Goal: Task Accomplishment & Management: Use online tool/utility

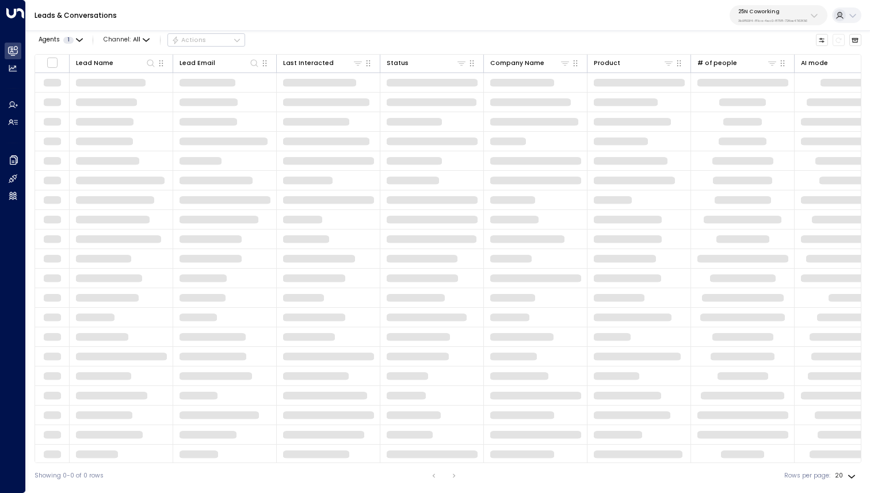
click at [767, 20] on p "3b9800f4-81ca-4ec0-8758-72fbe4763f36" at bounding box center [772, 20] width 69 height 5
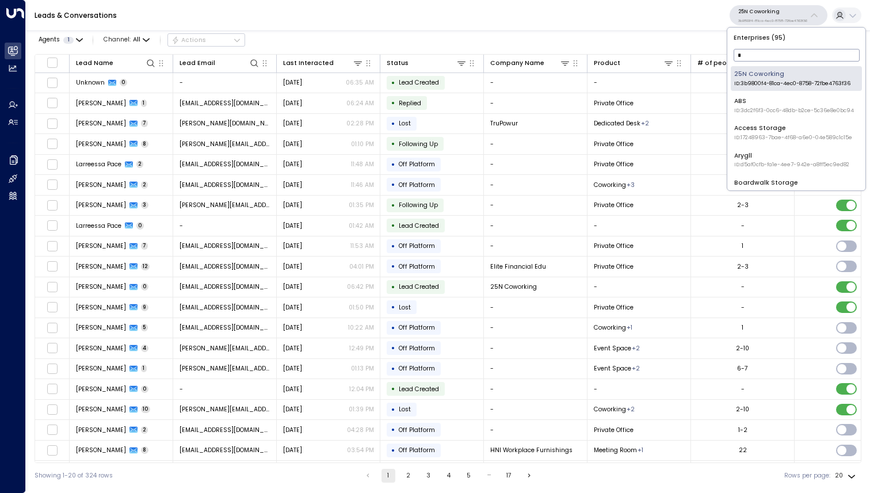
type input "**"
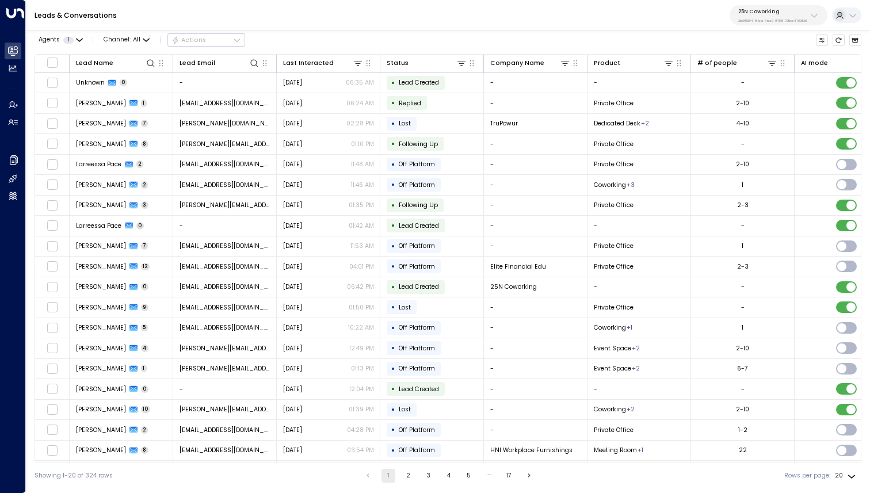
click at [783, 10] on p "25N Coworking" at bounding box center [772, 11] width 69 height 7
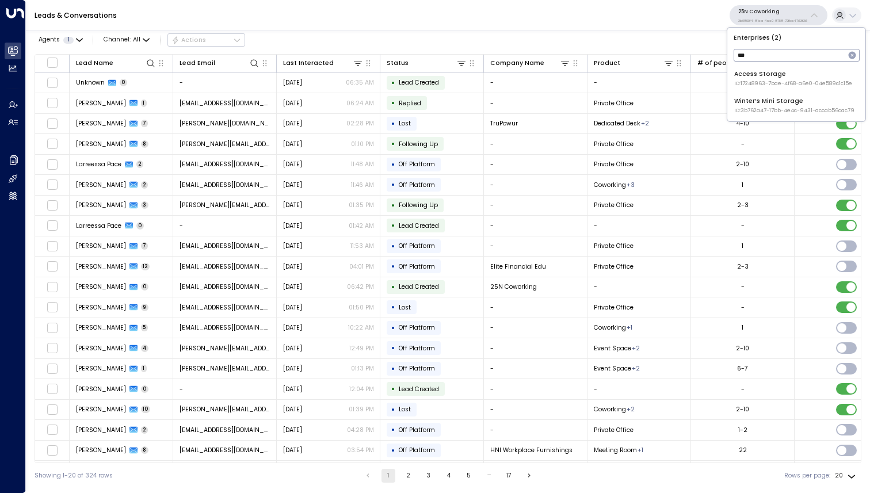
type input "***"
click at [772, 74] on div "Access Storage ID: 17248963-7bae-4f68-a6e0-04e589c1c15e" at bounding box center [793, 79] width 118 height 18
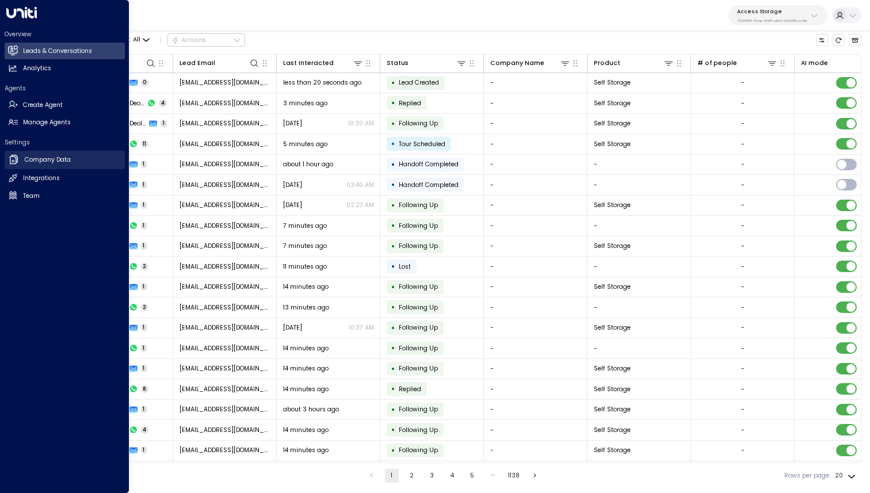
click at [48, 160] on h2 "Company Data" at bounding box center [48, 159] width 46 height 9
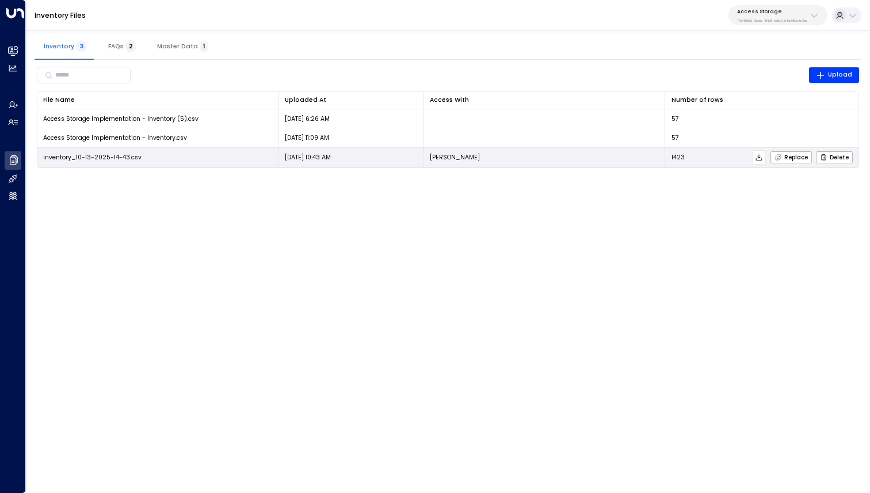
click at [761, 155] on icon at bounding box center [759, 158] width 8 height 8
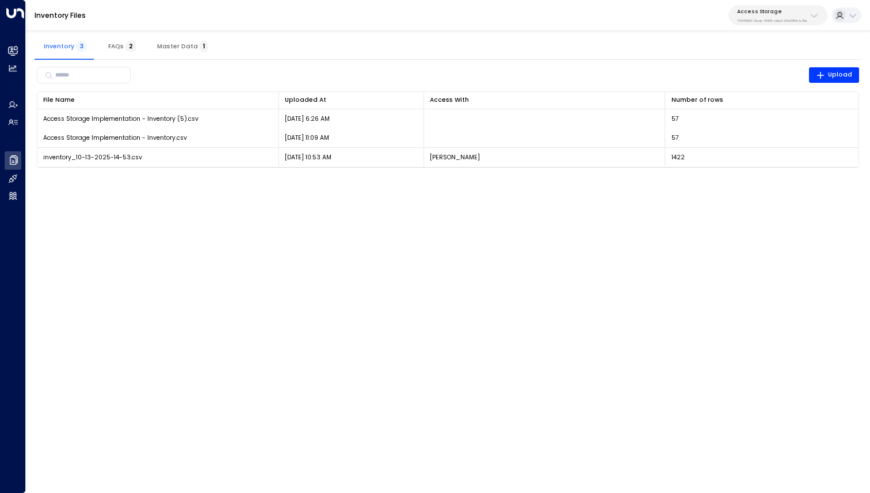
click at [185, 43] on span "Master Data 1" at bounding box center [182, 46] width 51 height 7
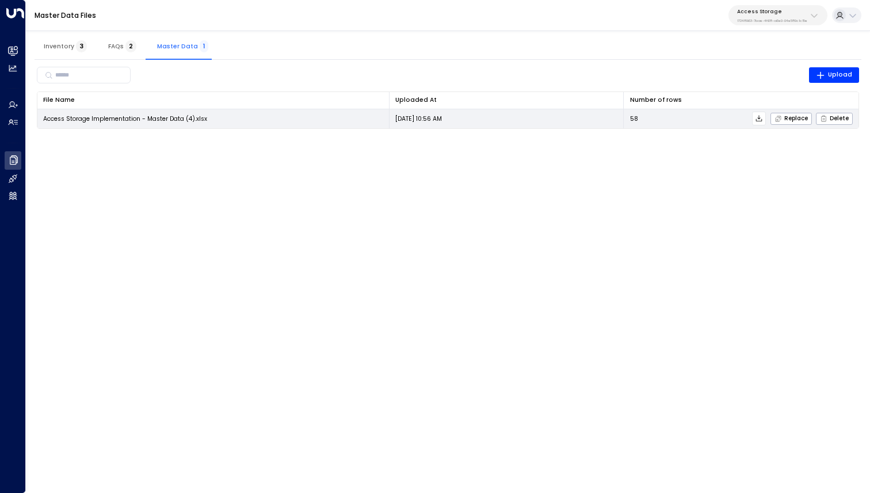
click at [760, 117] on icon at bounding box center [759, 118] width 8 height 8
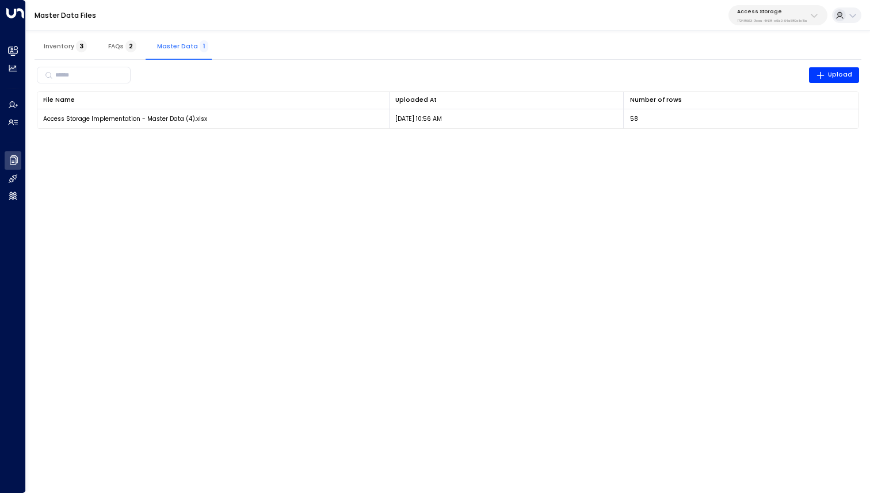
click at [602, 48] on div "Inventory 3 FAQs 2 Master Data 1" at bounding box center [448, 46] width 826 height 28
click at [70, 46] on span "Inventory 3" at bounding box center [65, 46] width 43 height 7
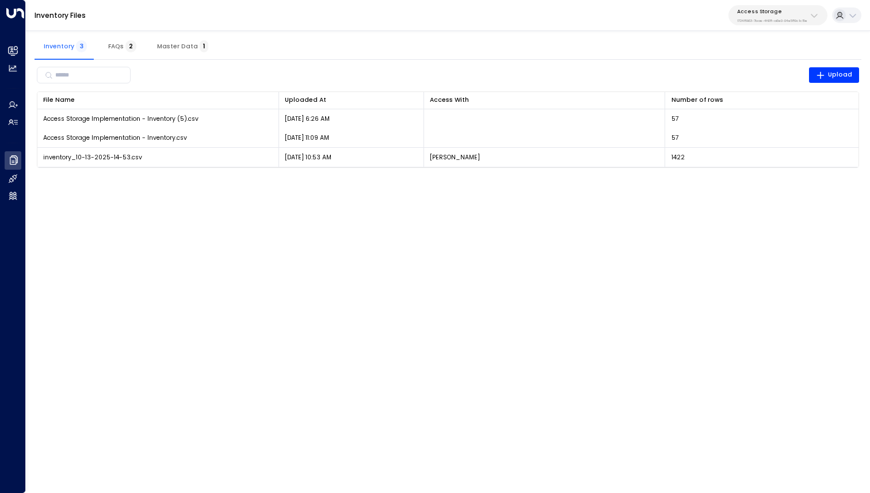
click at [284, 179] on html "Overview Leads & Conversations Leads & Conversations Analytics Analytics Agents…" at bounding box center [435, 89] width 870 height 179
click at [176, 48] on span "Master Data 1" at bounding box center [182, 46] width 51 height 7
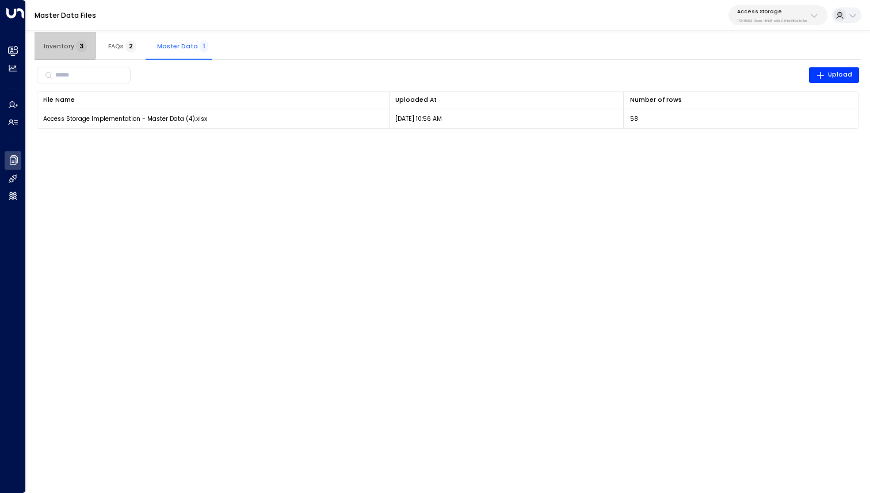
click at [58, 41] on button "Inventory 3" at bounding box center [66, 46] width 62 height 28
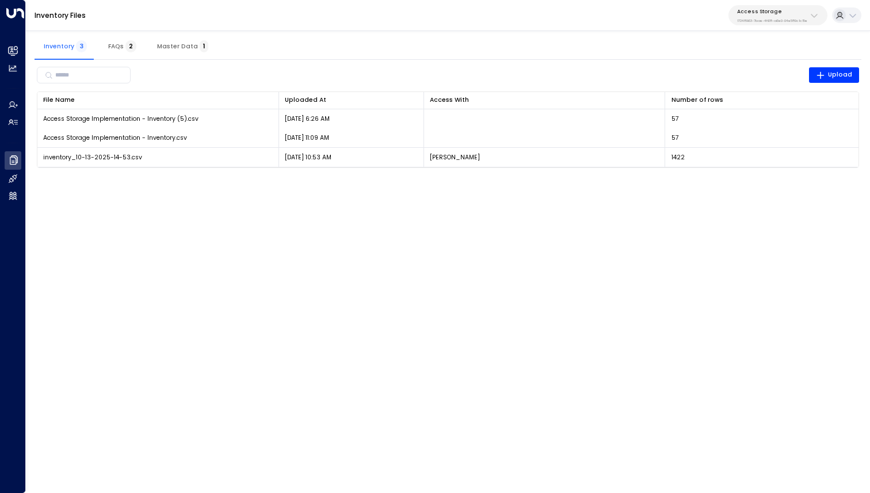
click at [780, 18] on p "17248963-7bae-4f68-a6e0-04e589c1c15e" at bounding box center [772, 20] width 70 height 5
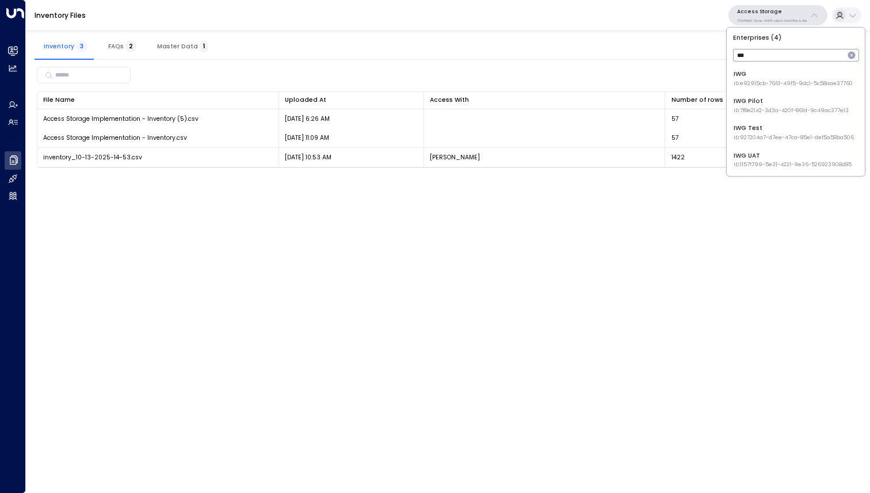
type input "***"
click at [755, 81] on span "ID: e92915cb-7661-49f5-9dc1-5c58aae37760" at bounding box center [792, 84] width 119 height 8
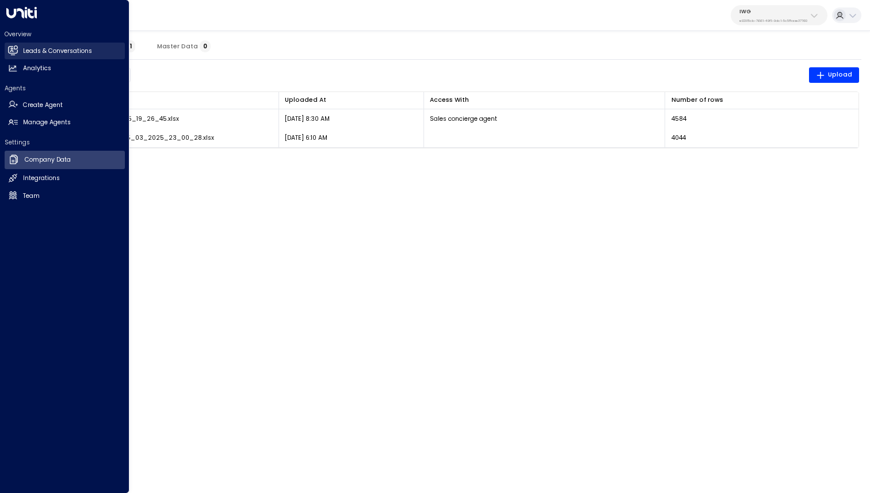
click at [19, 46] on link "Leads & Conversations Leads & Conversations" at bounding box center [65, 51] width 120 height 17
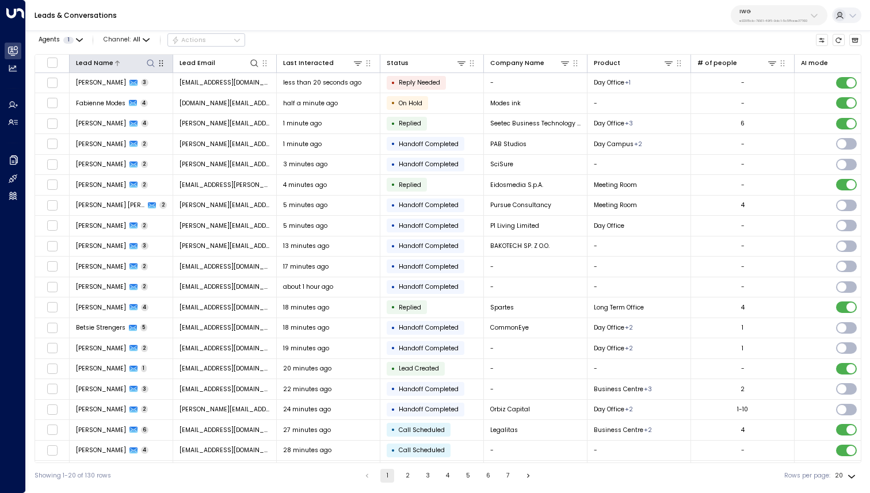
click at [152, 62] on icon at bounding box center [150, 63] width 9 height 9
type input "*******"
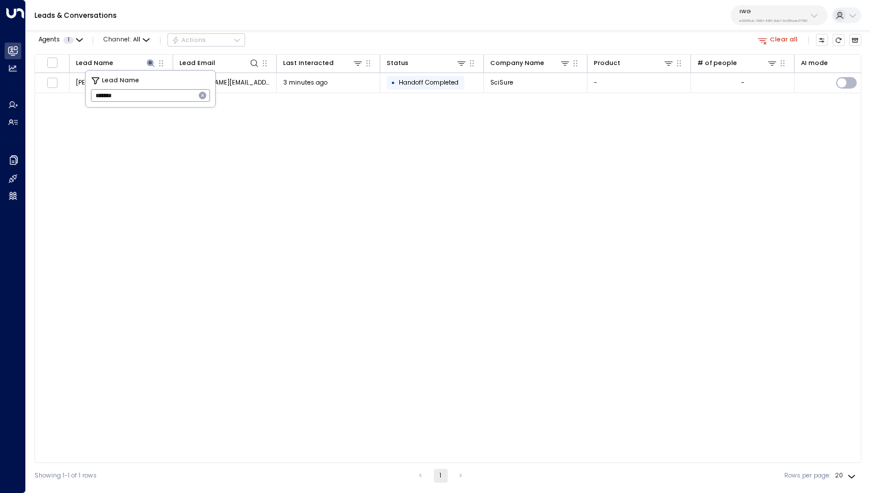
click at [405, 17] on div "Leads & Conversations IWG e92915cb-7661-49f5-9dc1-5c58aae37760" at bounding box center [448, 15] width 844 height 31
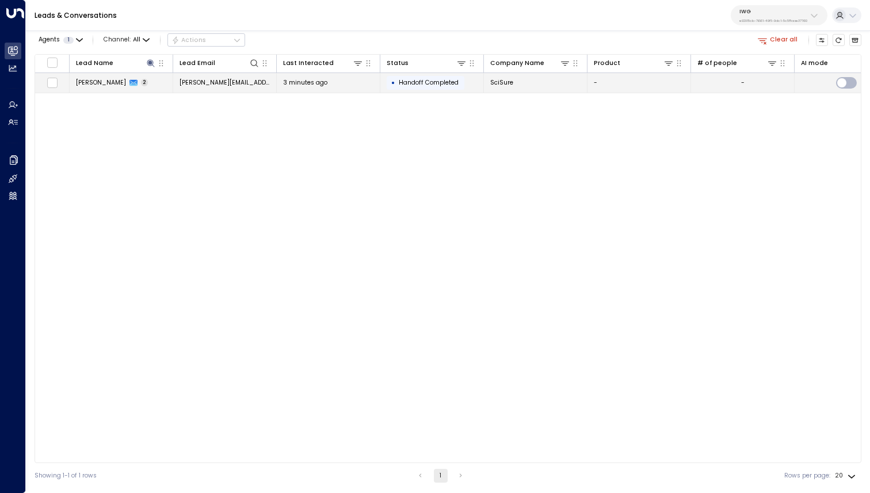
click at [109, 86] on span "[PERSON_NAME]" at bounding box center [101, 82] width 50 height 9
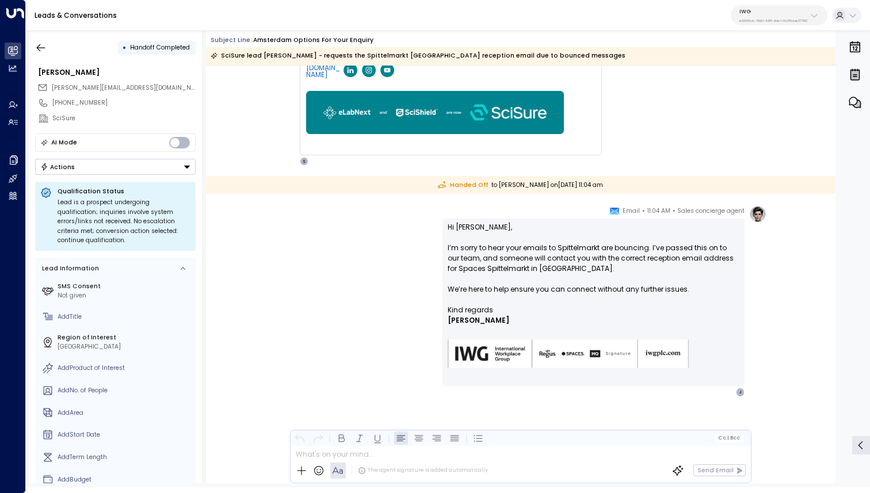
scroll to position [315, 0]
drag, startPoint x: 95, startPoint y: 102, endPoint x: 49, endPoint y: 102, distance: 46.0
click at [49, 102] on div "[PHONE_NUMBER]" at bounding box center [115, 103] width 161 height 16
copy div "[PHONE_NUMBER]"
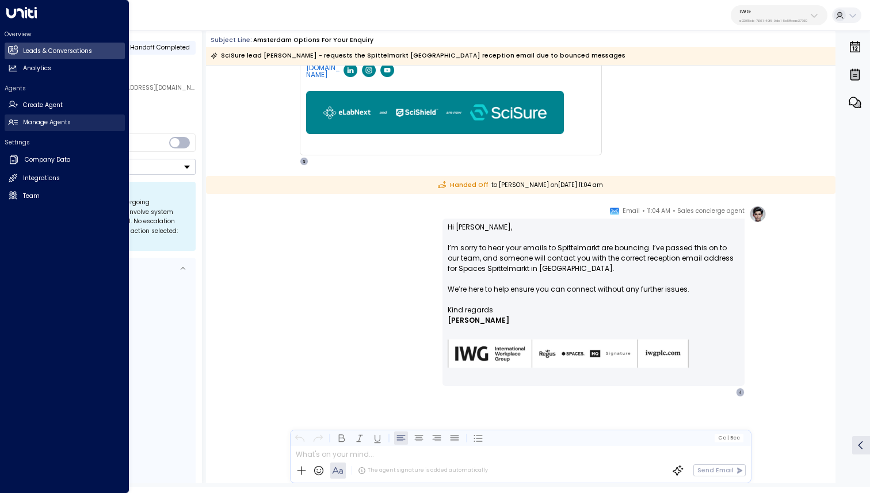
click at [37, 122] on h2 "Manage Agents" at bounding box center [47, 122] width 48 height 9
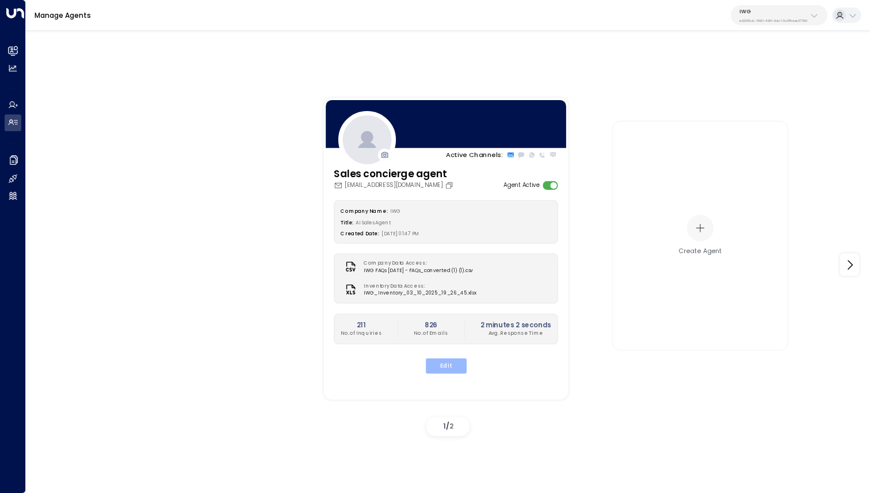
click at [457, 367] on button "Edit" at bounding box center [445, 365] width 41 height 15
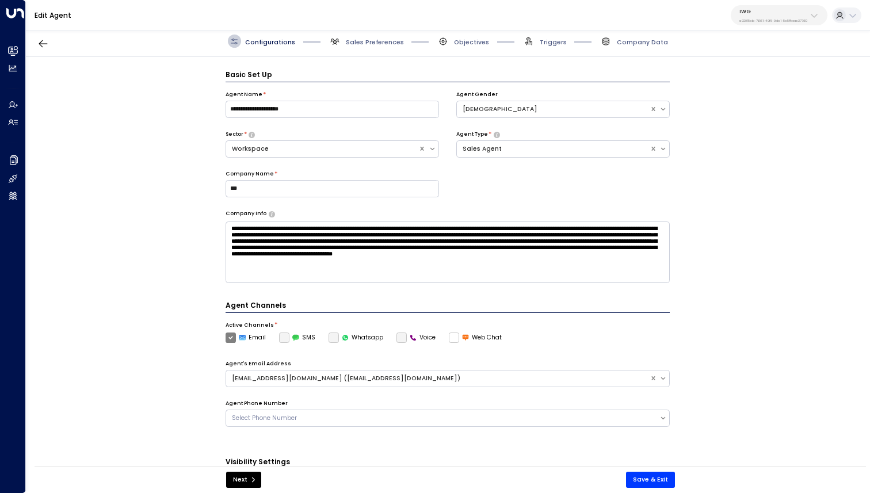
scroll to position [13, 0]
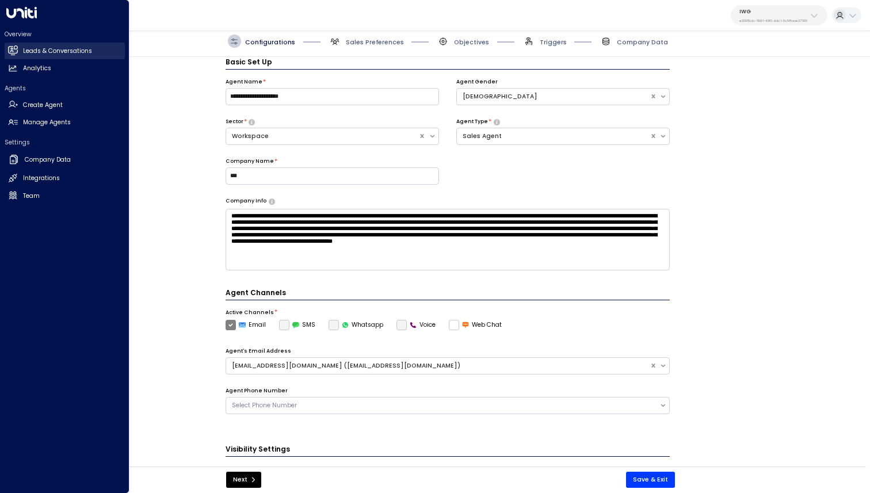
click at [79, 53] on h2 "Leads & Conversations" at bounding box center [57, 51] width 69 height 9
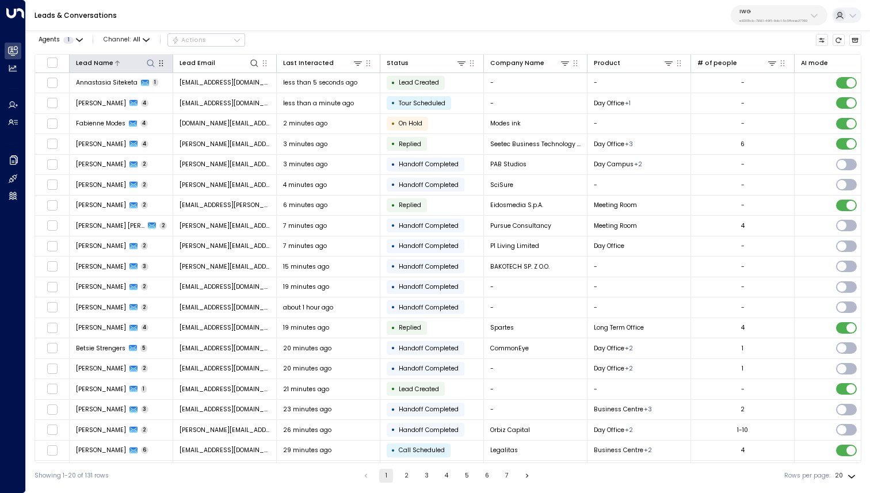
click at [155, 61] on button at bounding box center [150, 63] width 11 height 11
type input "*******"
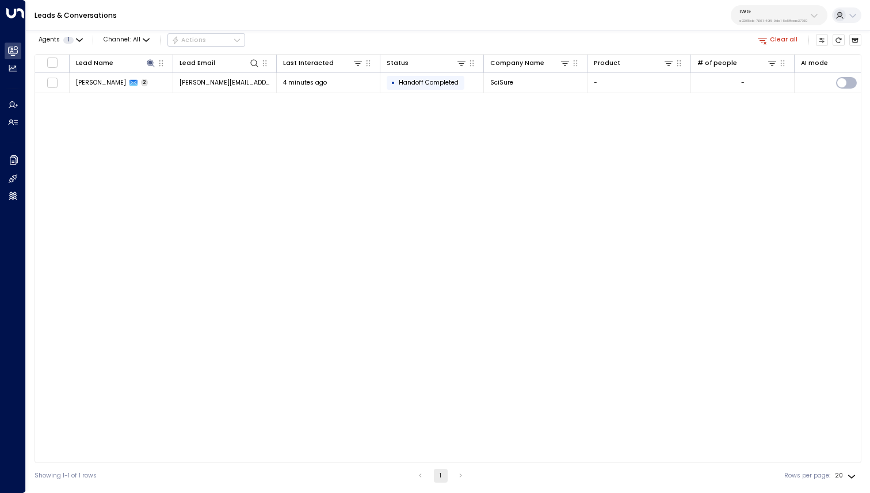
click at [173, 204] on div "Lead Name Lead Email Last Interacted Status Company Name Product # of people AI…" at bounding box center [448, 258] width 826 height 409
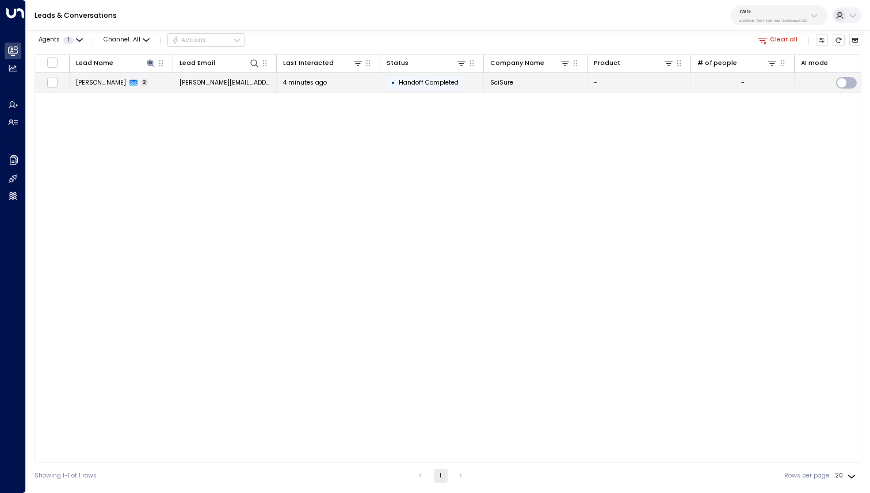
click at [109, 85] on span "[PERSON_NAME]" at bounding box center [101, 82] width 50 height 9
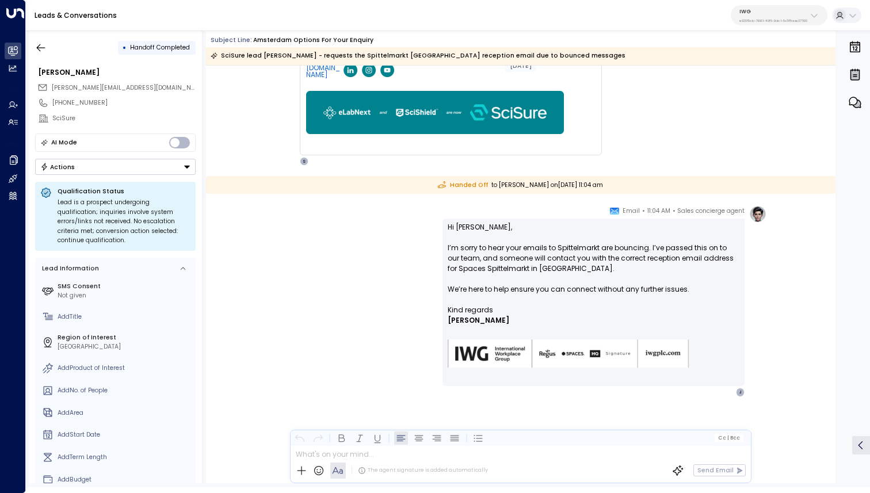
scroll to position [315, 0]
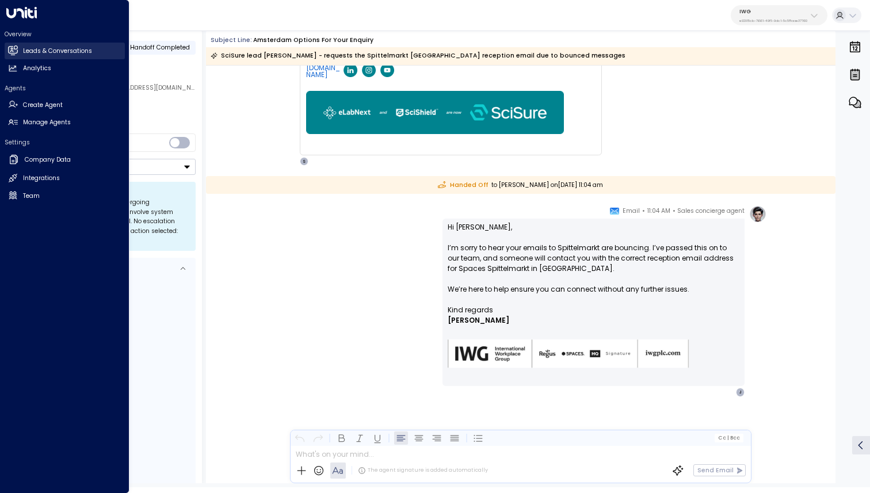
click at [16, 49] on icon at bounding box center [13, 50] width 7 height 10
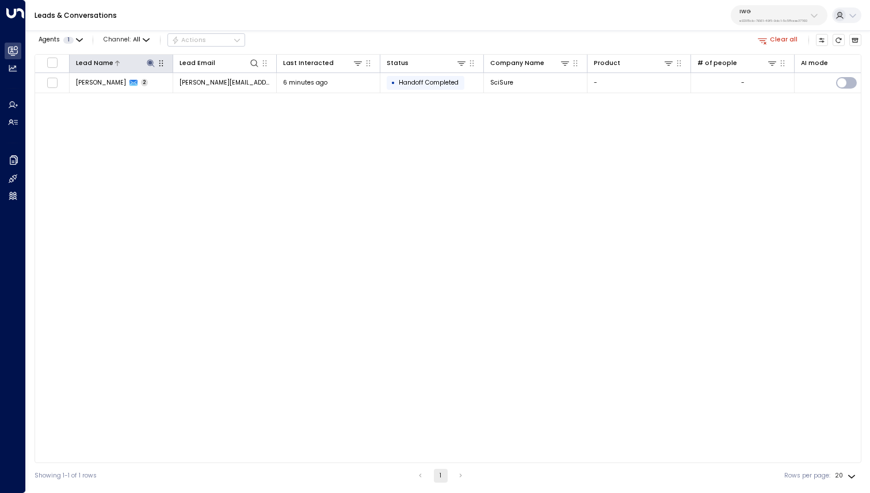
click at [148, 62] on icon at bounding box center [150, 62] width 7 height 7
type input "******"
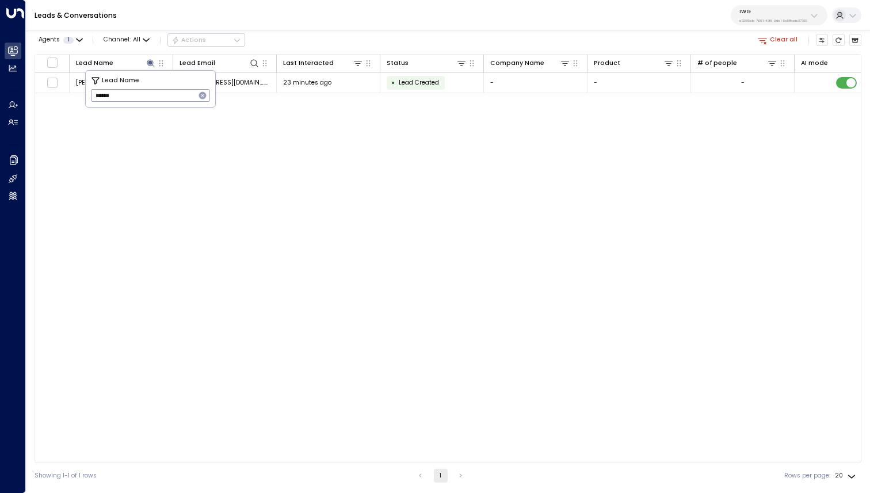
click at [358, 28] on div "Leads & Conversations IWG e92915cb-7661-49f5-9dc1-5c58aae37760" at bounding box center [448, 15] width 844 height 31
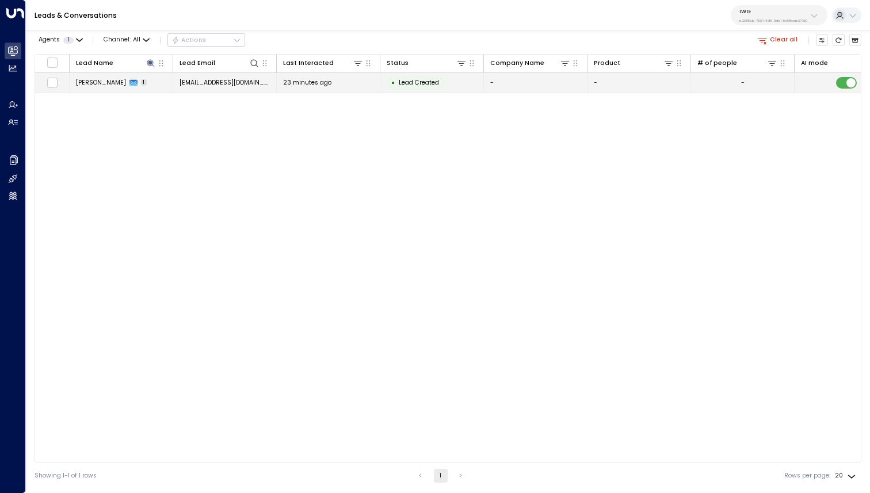
click at [93, 77] on td "[PERSON_NAME] 1" at bounding box center [122, 83] width 104 height 20
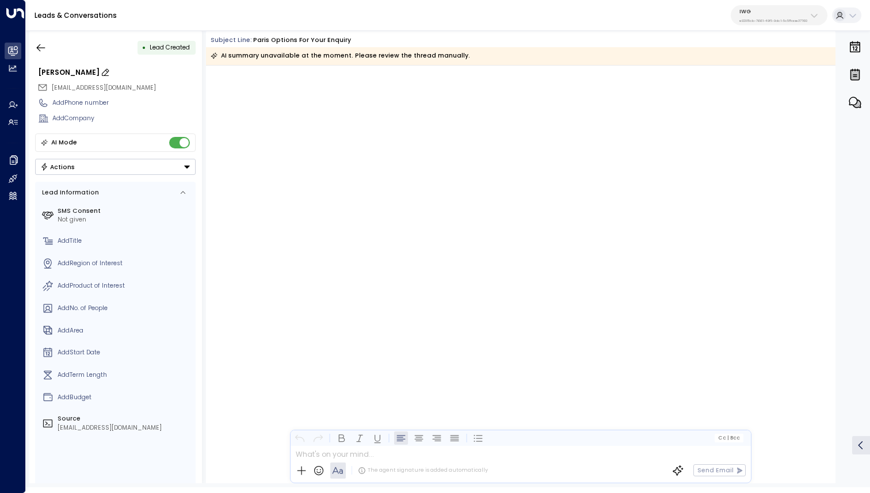
click at [75, 71] on div "[PERSON_NAME]" at bounding box center [117, 72] width 158 height 10
click at [75, 71] on input "**********" at bounding box center [115, 72] width 155 height 10
click at [48, 51] on button "button" at bounding box center [40, 47] width 21 height 21
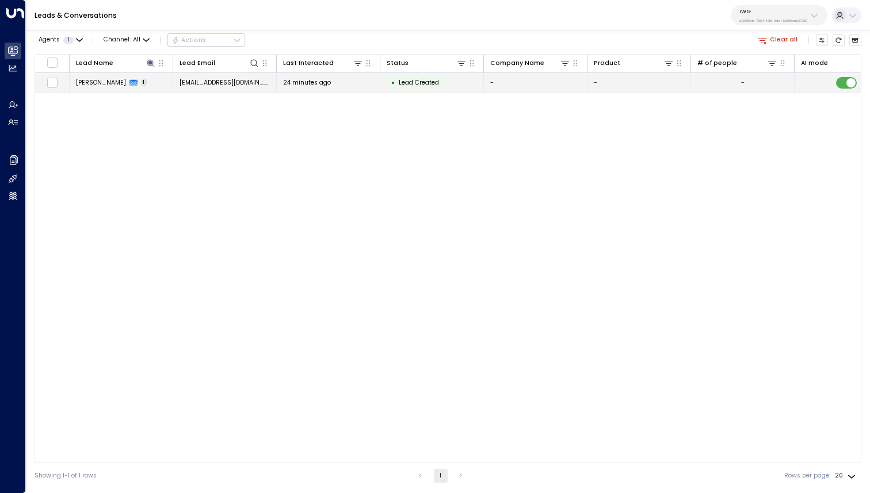
click at [104, 82] on span "[PERSON_NAME]" at bounding box center [101, 82] width 50 height 9
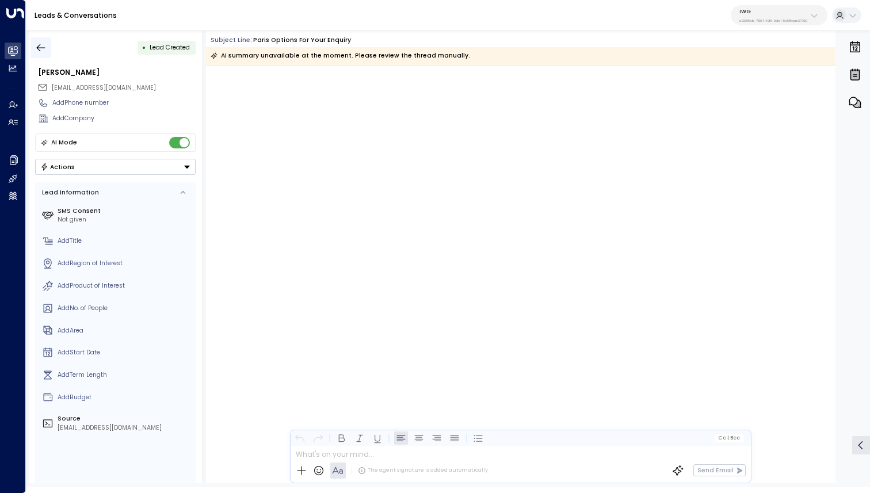
click at [43, 45] on icon "button" at bounding box center [41, 48] width 12 height 12
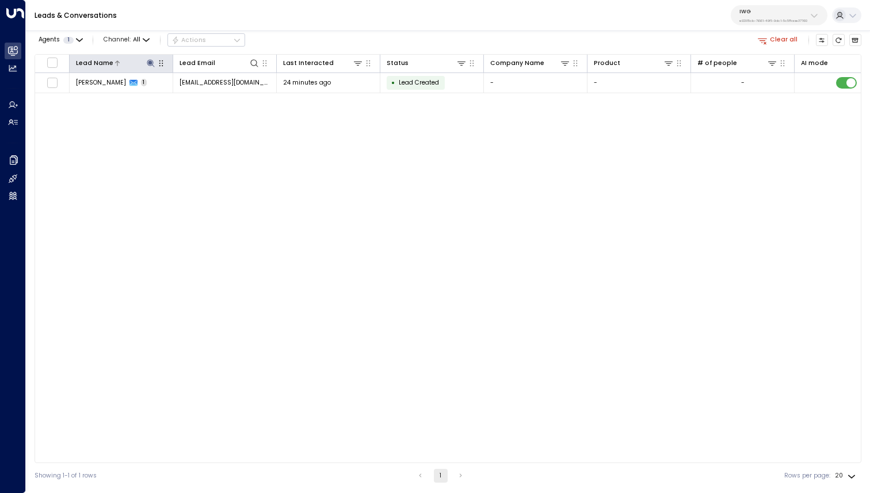
click at [147, 63] on icon at bounding box center [150, 63] width 9 height 9
type input "******"
click at [342, 25] on div "Leads & Conversations IWG e92915cb-7661-49f5-9dc1-5c58aae37760" at bounding box center [448, 15] width 844 height 31
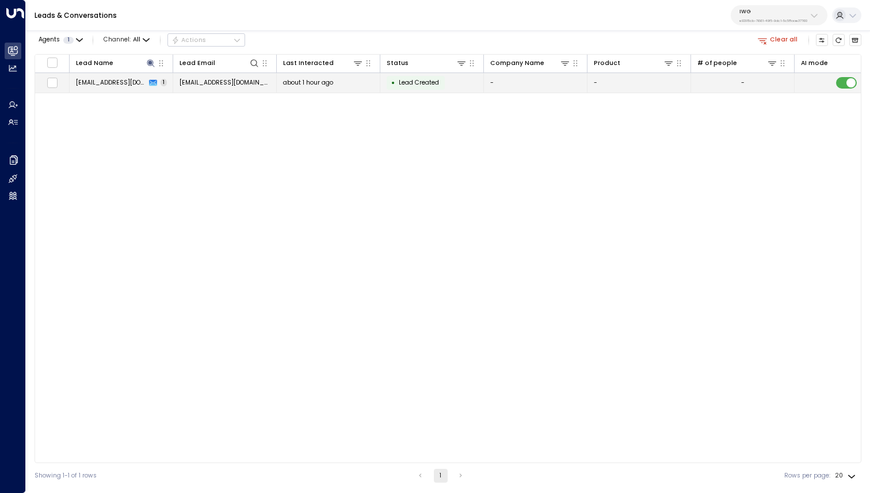
click at [119, 85] on span "[EMAIL_ADDRESS][DOMAIN_NAME]" at bounding box center [111, 82] width 70 height 9
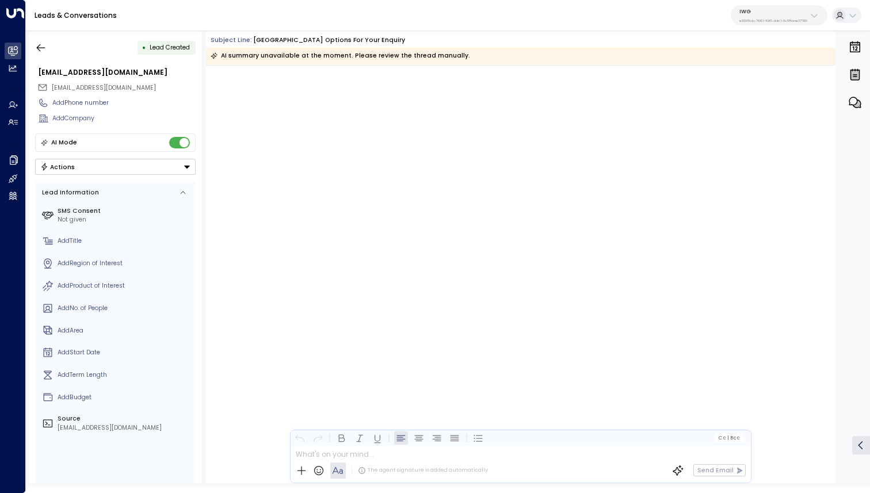
click at [59, 52] on div "• Lead Created" at bounding box center [115, 47] width 160 height 21
click at [49, 52] on button "button" at bounding box center [40, 47] width 21 height 21
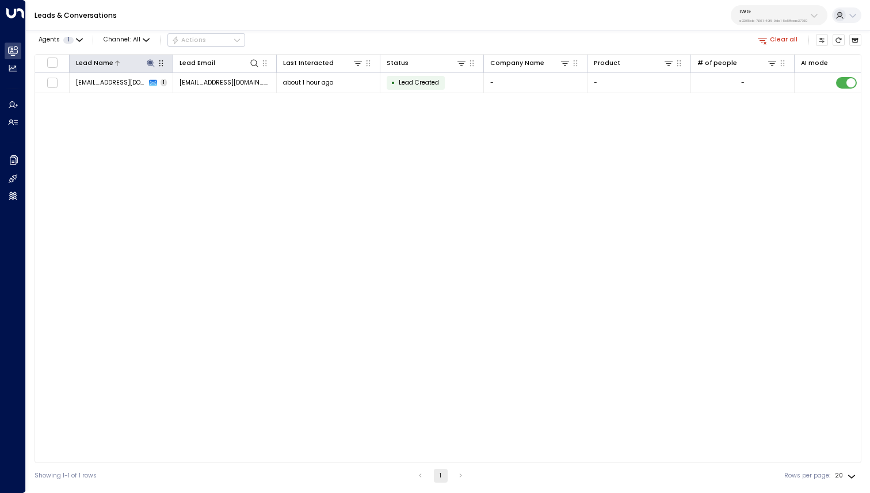
click at [147, 61] on icon at bounding box center [150, 62] width 7 height 7
type input "**********"
click at [359, 33] on div "Agents 1 Channel: All Actions Clear all" at bounding box center [448, 40] width 826 height 20
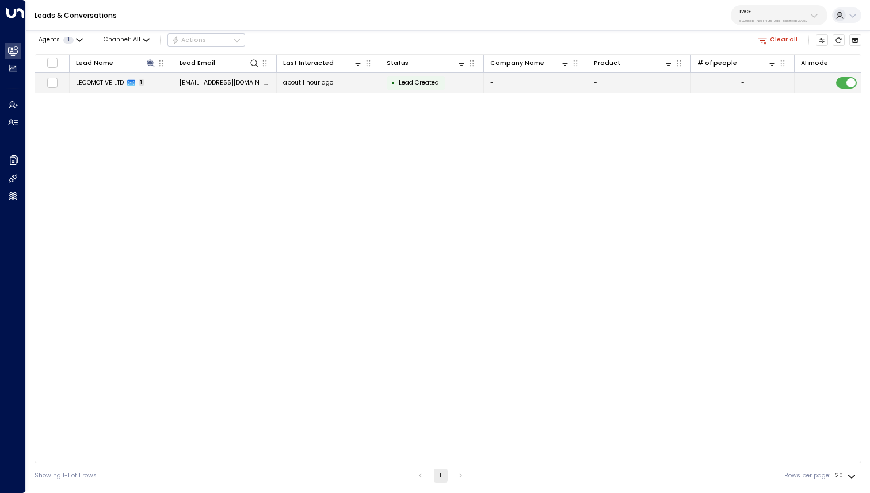
click at [114, 81] on span "LECOMOTIVE LTD" at bounding box center [100, 82] width 48 height 9
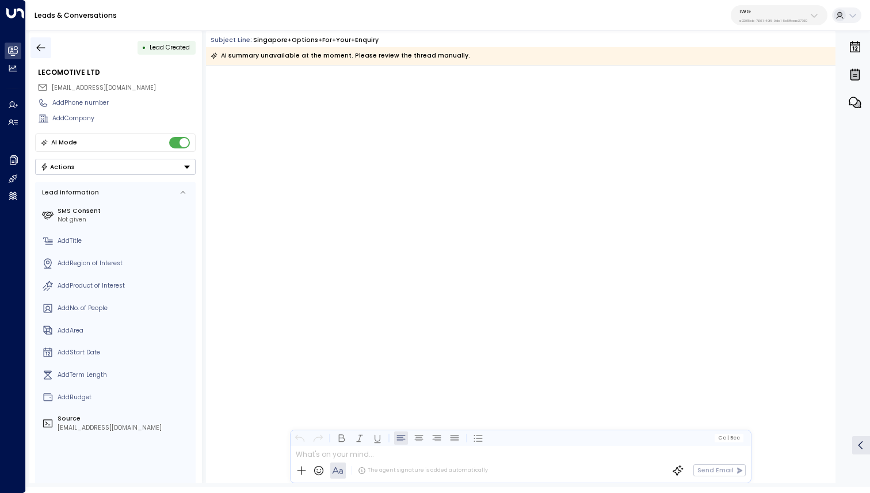
click at [40, 48] on icon "button" at bounding box center [41, 48] width 12 height 12
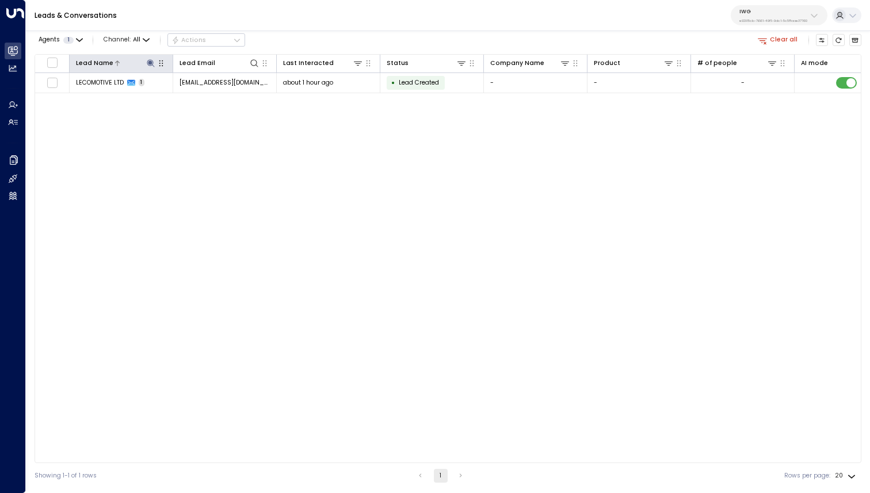
click at [150, 64] on icon at bounding box center [150, 62] width 7 height 7
type input "**********"
click at [335, 28] on div "Leads & Conversations IWG e92915cb-7661-49f5-9dc1-5c58aae37760" at bounding box center [448, 15] width 844 height 31
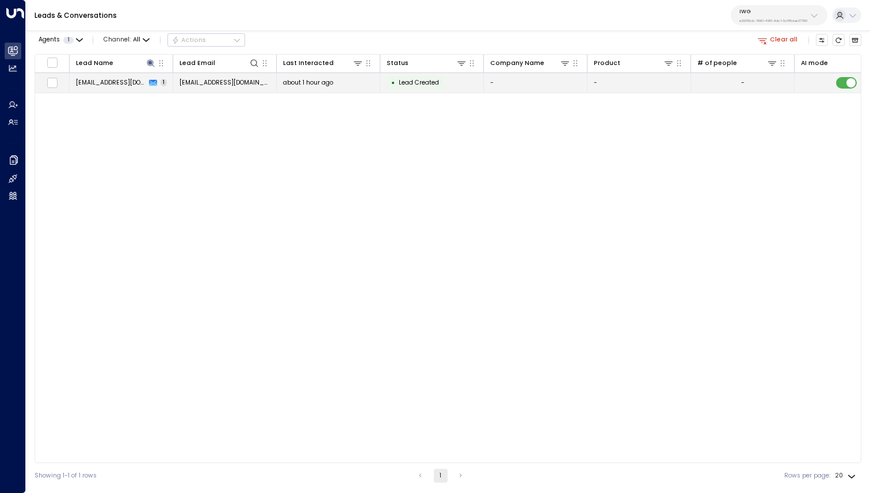
click at [118, 82] on span "[EMAIL_ADDRESS][DOMAIN_NAME]" at bounding box center [111, 82] width 70 height 9
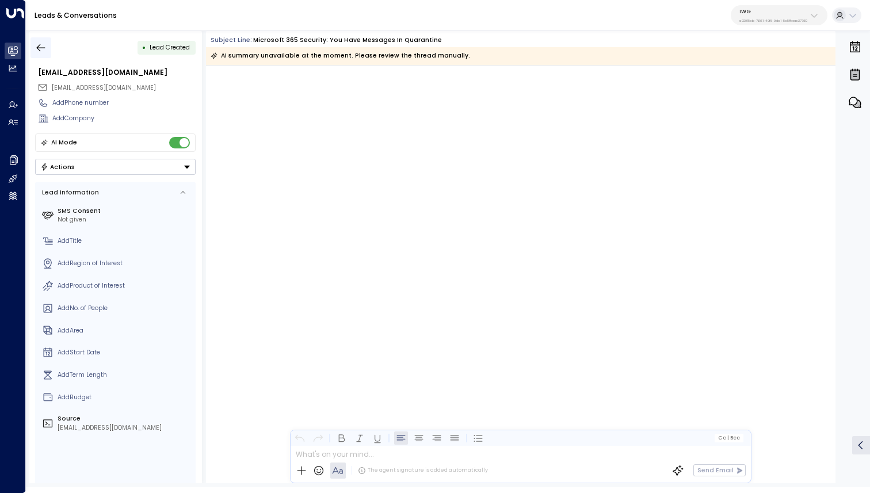
click at [37, 50] on icon "button" at bounding box center [41, 48] width 12 height 12
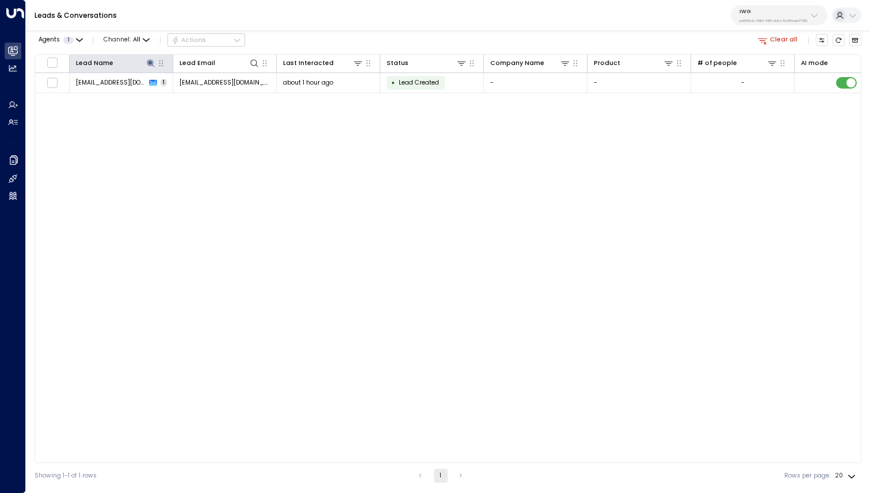
click at [149, 70] on th "Lead Name" at bounding box center [122, 64] width 104 height 18
click at [149, 66] on icon at bounding box center [150, 63] width 9 height 9
type input "*******"
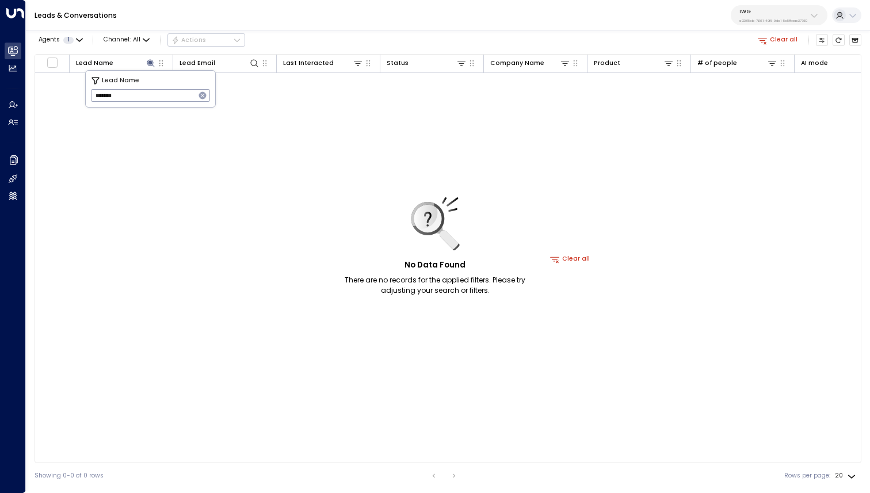
click at [377, 26] on div "Leads & Conversations IWG e92915cb-7661-49f5-9dc1-5c58aae37760" at bounding box center [448, 15] width 844 height 31
click at [124, 61] on div at bounding box center [134, 63] width 43 height 11
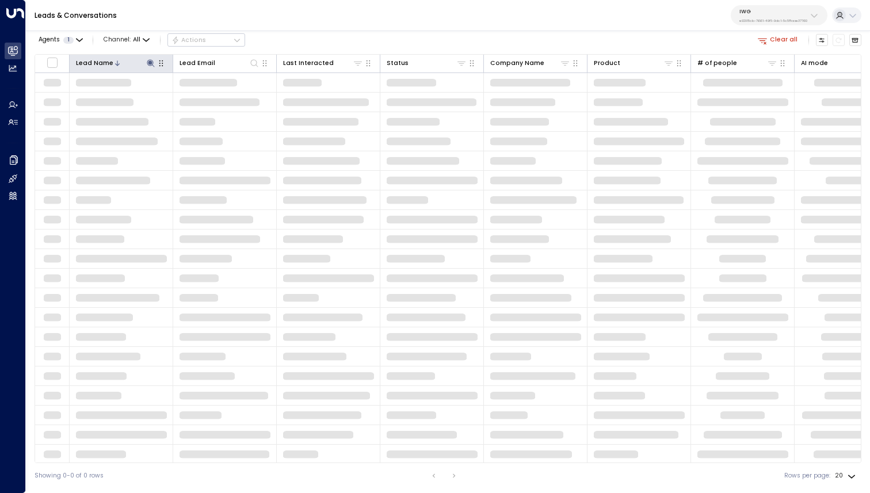
click at [156, 64] on button "button" at bounding box center [161, 64] width 12 height 12
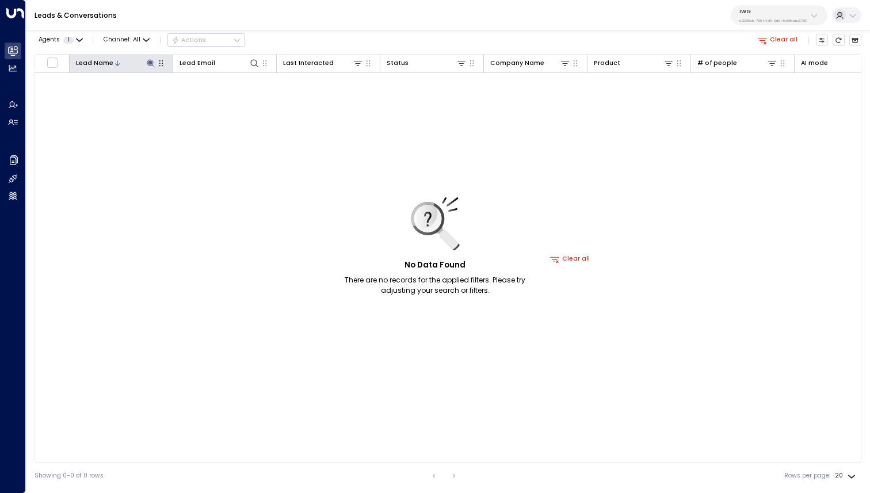
click at [116, 64] on icon at bounding box center [117, 63] width 7 height 7
click at [145, 64] on button at bounding box center [150, 63] width 11 height 11
click at [150, 64] on icon at bounding box center [150, 62] width 7 height 7
click at [129, 97] on input "*******" at bounding box center [143, 95] width 104 height 18
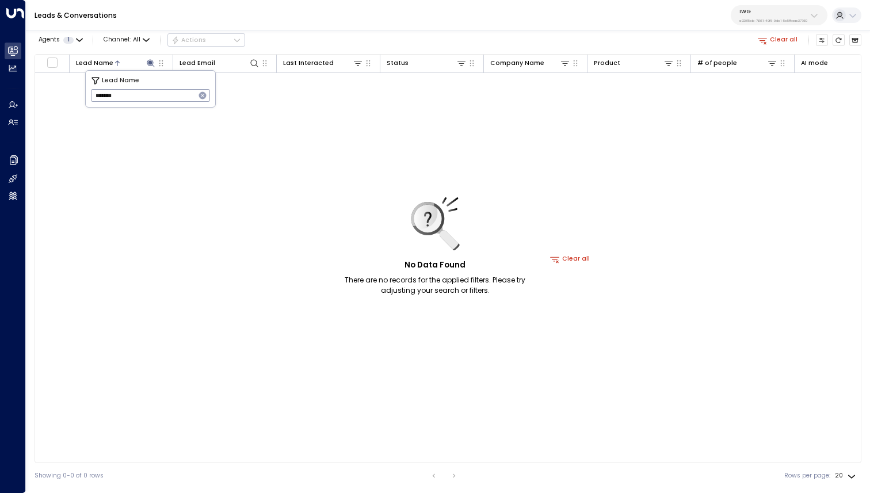
type input "*******"
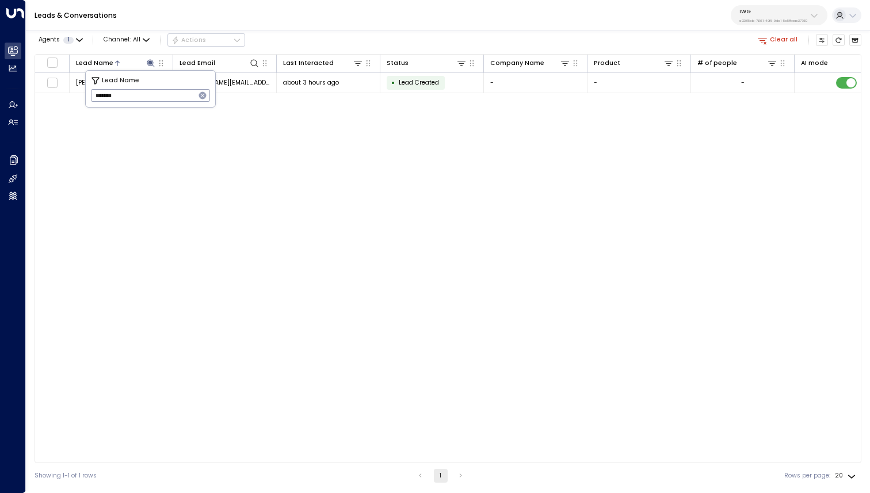
click at [330, 37] on div "Agents 1 Channel: All Actions Clear all" at bounding box center [448, 40] width 826 height 20
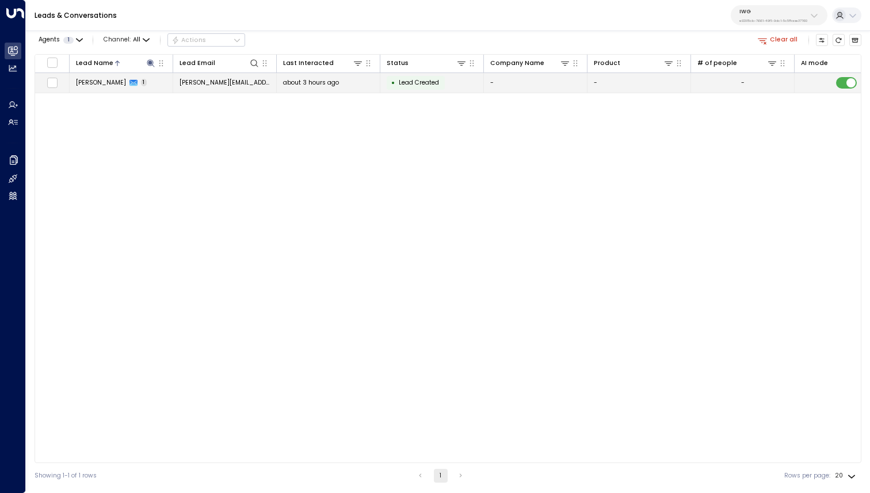
click at [120, 84] on div "[PERSON_NAME] 1" at bounding box center [111, 82] width 71 height 9
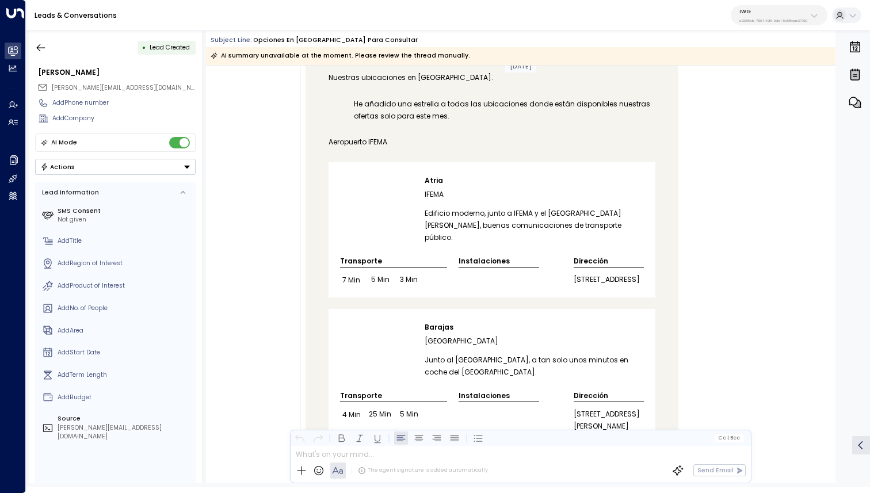
scroll to position [3312, 0]
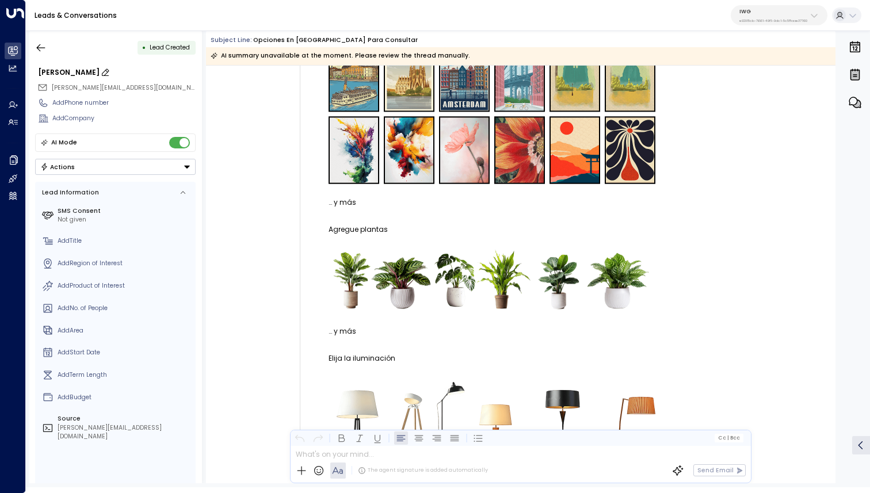
click at [70, 70] on div "[PERSON_NAME]" at bounding box center [117, 72] width 158 height 10
click at [70, 70] on input "**********" at bounding box center [115, 72] width 155 height 10
click at [43, 48] on icon "button" at bounding box center [41, 48] width 12 height 12
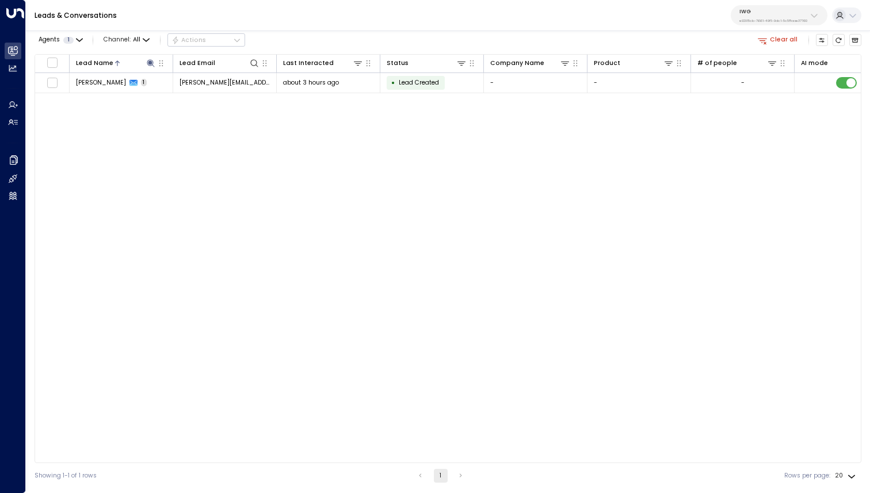
click at [98, 93] on div "Lead Name Lead Email Last Interacted Status Company Name Product # of people AI…" at bounding box center [448, 258] width 826 height 409
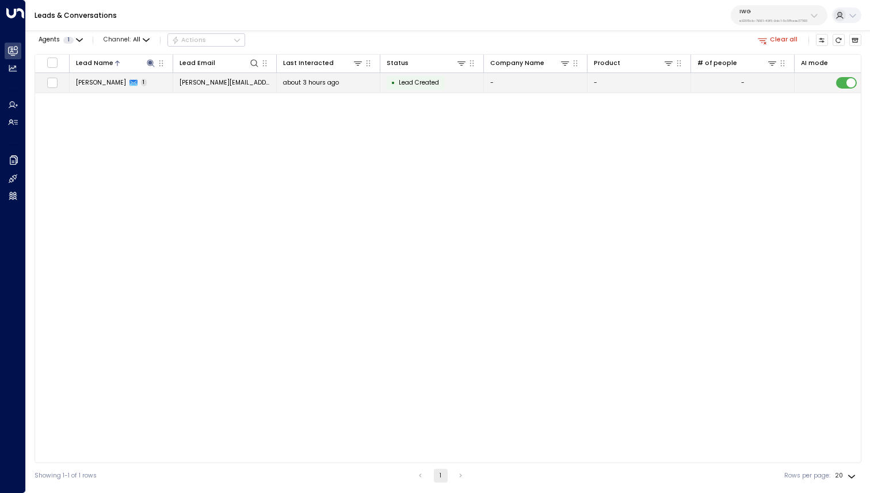
click at [99, 88] on td "[PERSON_NAME] 1" at bounding box center [122, 83] width 104 height 20
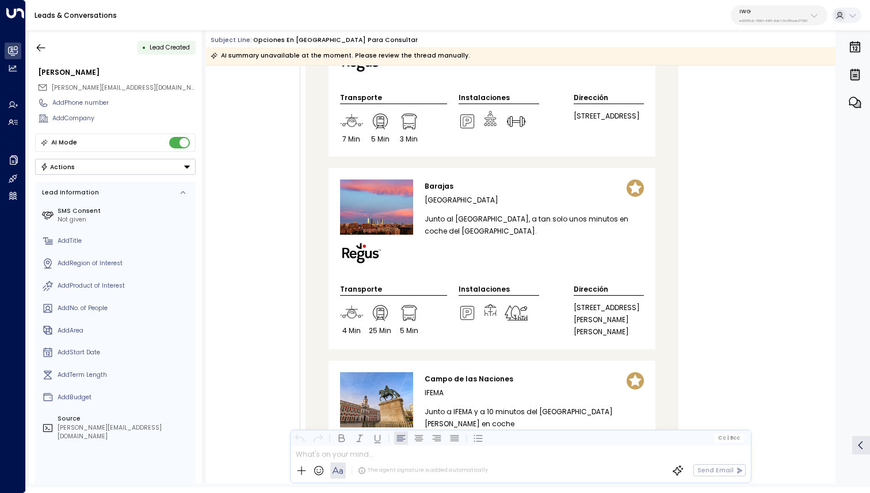
scroll to position [4045, 0]
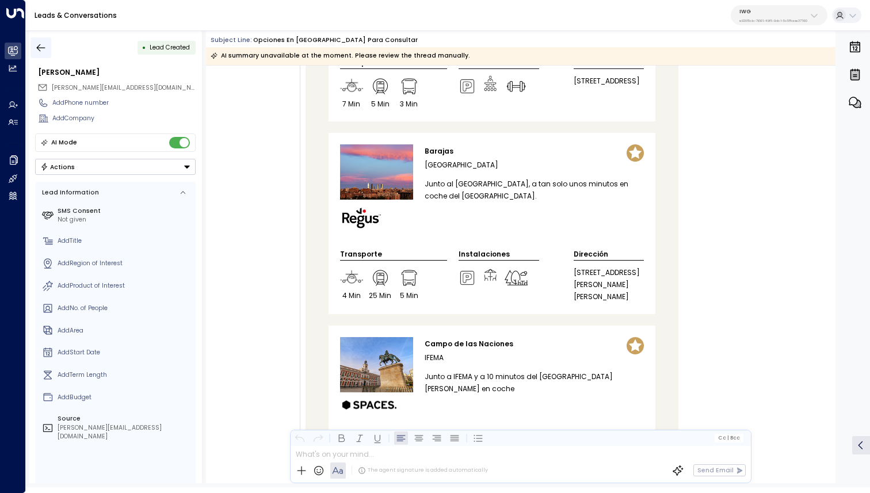
click at [45, 42] on icon "button" at bounding box center [41, 48] width 12 height 12
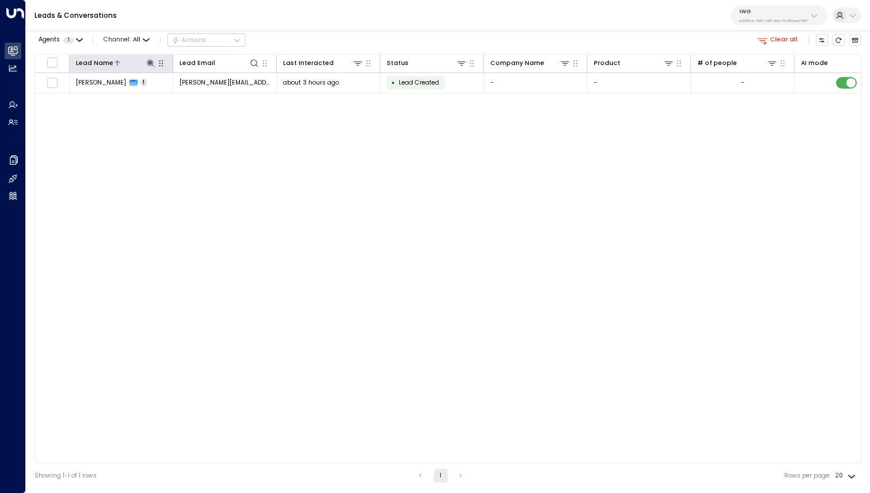
click at [152, 62] on icon at bounding box center [150, 62] width 7 height 7
type input "******"
click at [324, 36] on div "Agents 1 Channel: All Actions Clear all" at bounding box center [448, 40] width 826 height 20
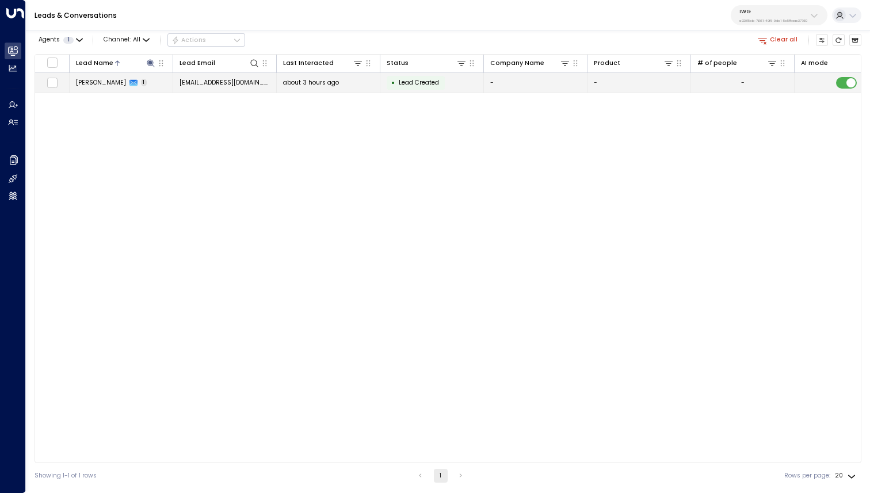
click at [116, 82] on div "[PERSON_NAME] 1" at bounding box center [111, 82] width 71 height 9
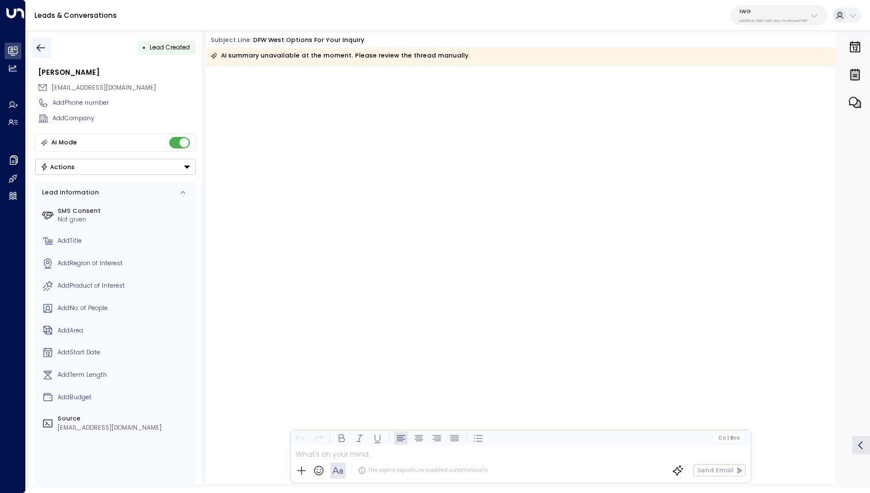
click at [43, 43] on icon "button" at bounding box center [41, 48] width 12 height 12
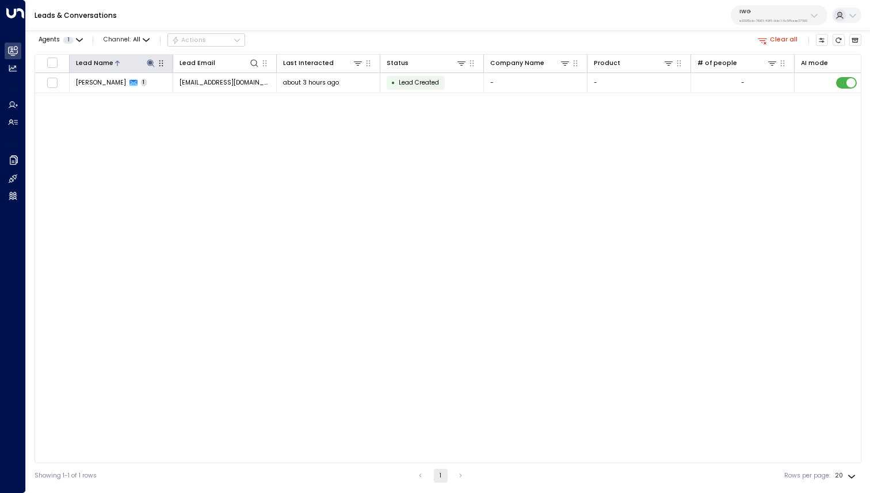
click at [152, 62] on icon at bounding box center [150, 62] width 7 height 7
type input "******"
click at [373, 28] on div "Leads & Conversations IWG e92915cb-7661-49f5-9dc1-5c58aae37760" at bounding box center [448, 15] width 844 height 31
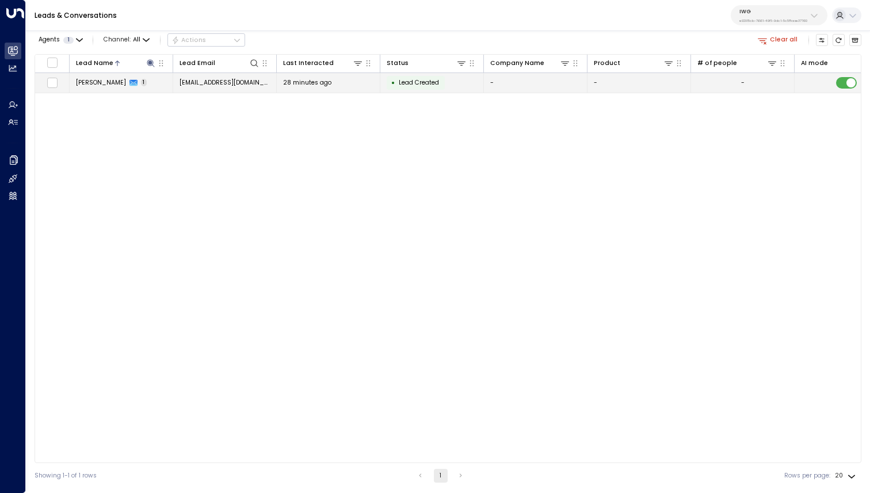
click at [207, 87] on td "[EMAIL_ADDRESS][DOMAIN_NAME]" at bounding box center [225, 83] width 104 height 20
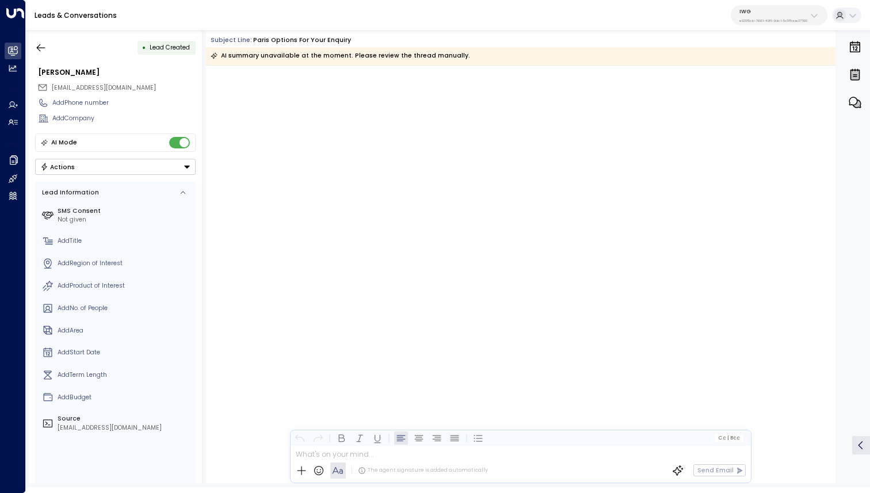
click at [124, 85] on span "[EMAIL_ADDRESS][DOMAIN_NAME]" at bounding box center [104, 87] width 104 height 9
copy div "[EMAIL_ADDRESS][DOMAIN_NAME]"
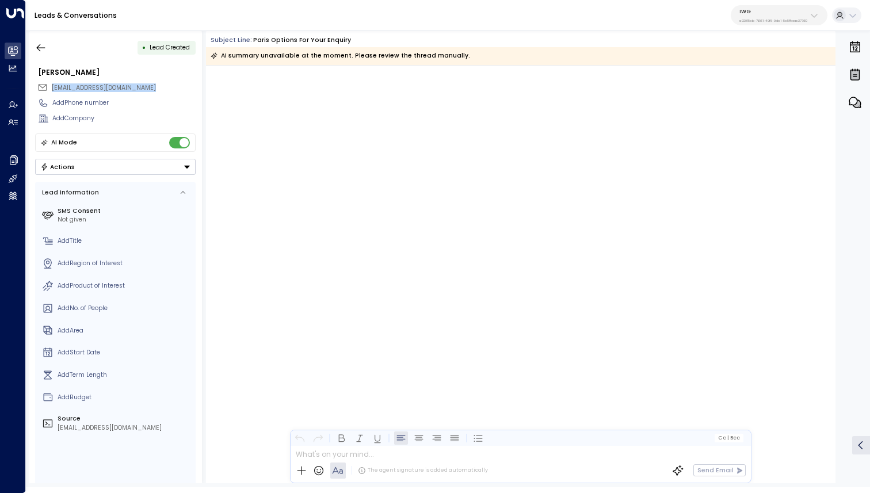
copy div "[EMAIL_ADDRESS][DOMAIN_NAME]"
click at [35, 43] on icon "button" at bounding box center [41, 48] width 12 height 12
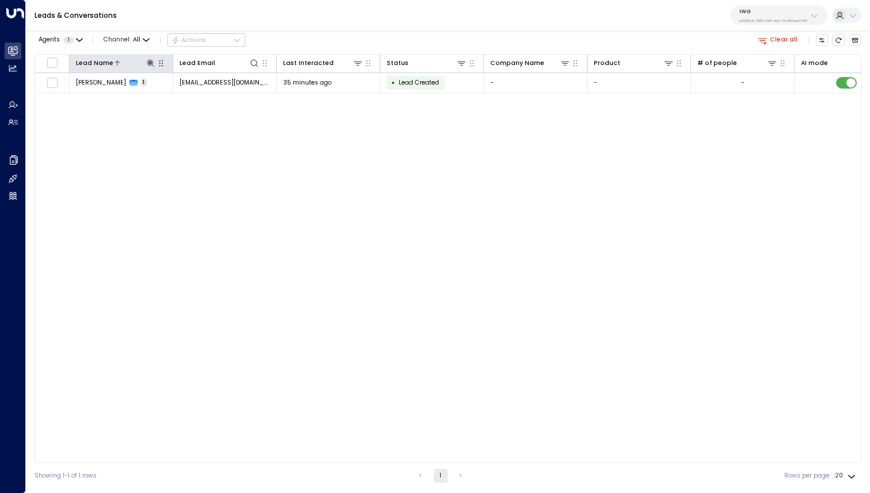
click at [150, 62] on icon at bounding box center [150, 62] width 7 height 7
click at [143, 90] on input "******" at bounding box center [143, 95] width 104 height 18
type input "******"
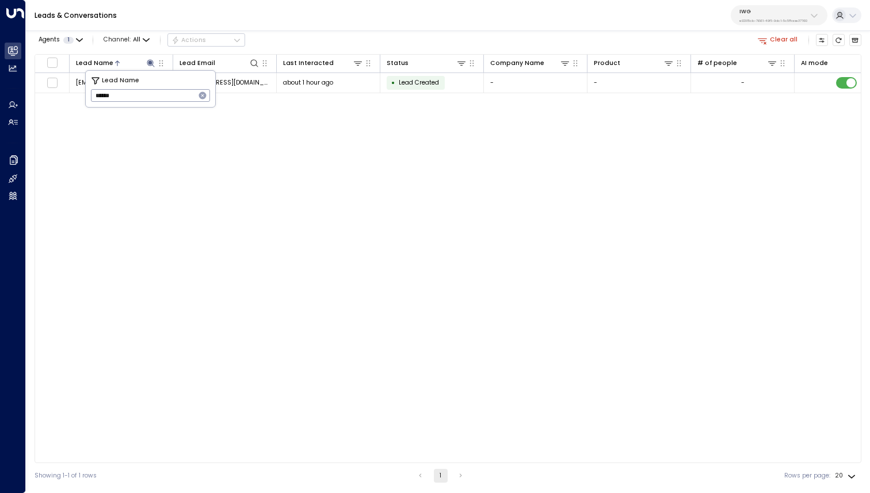
click at [355, 6] on div "Leads & Conversations IWG e92915cb-7661-49f5-9dc1-5c58aae37760" at bounding box center [448, 15] width 844 height 31
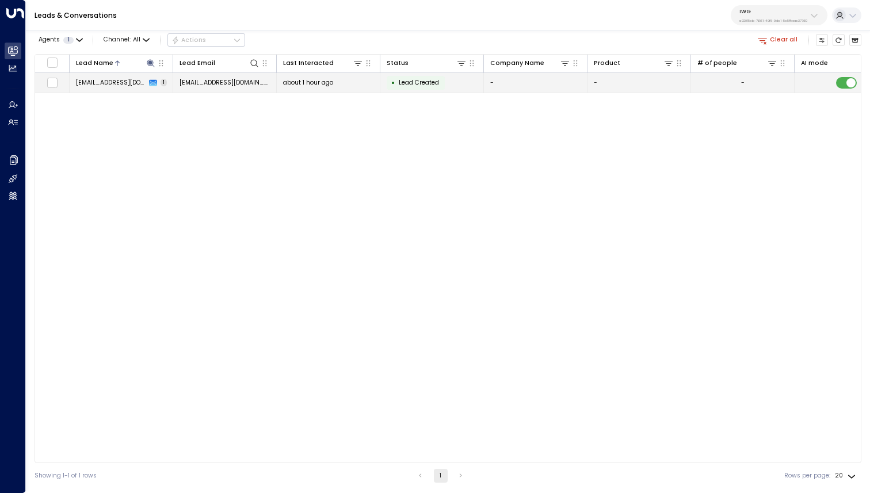
click at [109, 87] on td "[EMAIL_ADDRESS][DOMAIN_NAME] 1" at bounding box center [122, 83] width 104 height 20
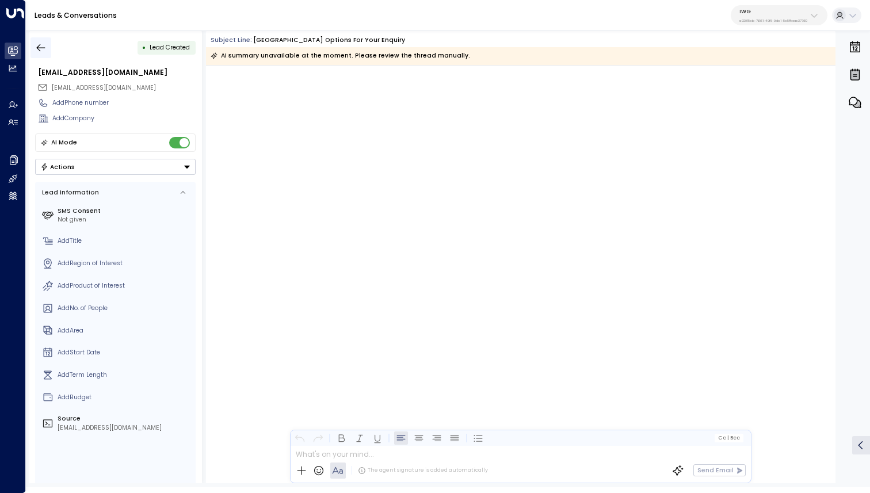
click at [33, 50] on button "button" at bounding box center [40, 47] width 21 height 21
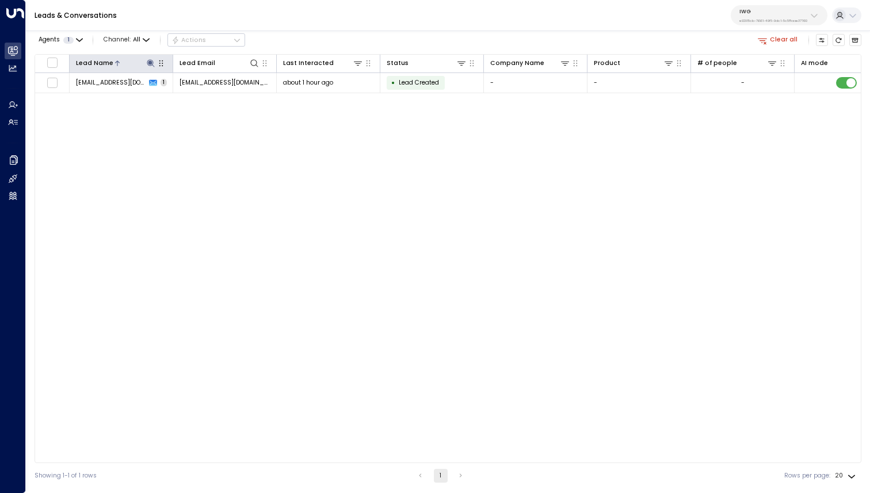
click at [148, 62] on icon at bounding box center [150, 62] width 7 height 7
type input "**********"
click at [310, 20] on div "Leads & Conversations IWG e92915cb-7661-49f5-9dc1-5c58aae37760" at bounding box center [448, 15] width 844 height 31
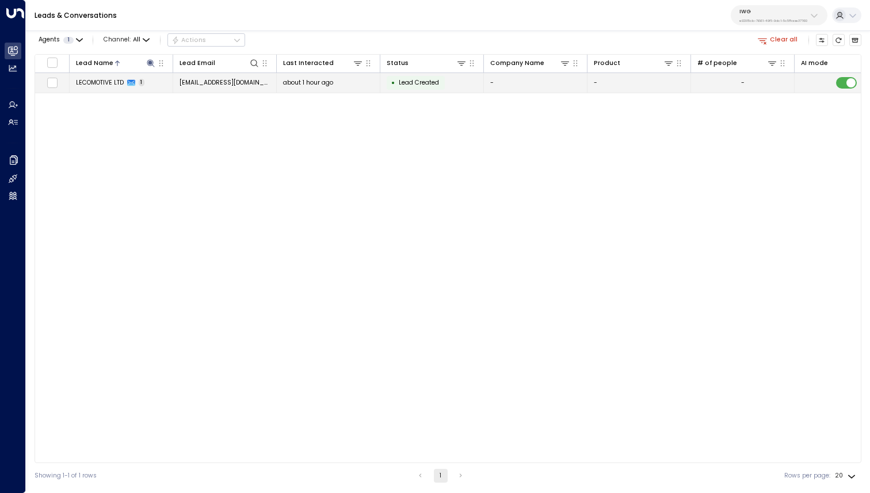
click at [107, 83] on span "LECOMOTIVE LTD" at bounding box center [100, 82] width 48 height 9
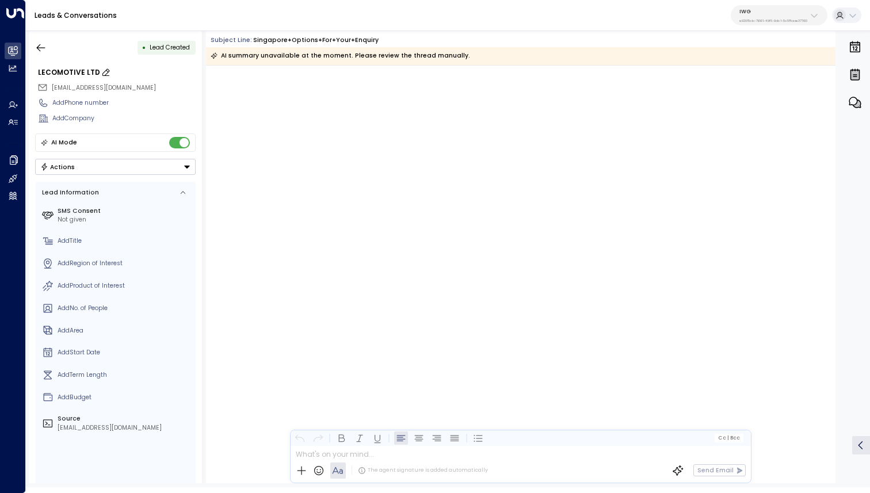
click at [64, 73] on div "LECOMOTIVE LTD" at bounding box center [117, 72] width 158 height 10
click at [64, 73] on input "**********" at bounding box center [115, 72] width 155 height 10
click at [43, 45] on icon "button" at bounding box center [41, 48] width 12 height 12
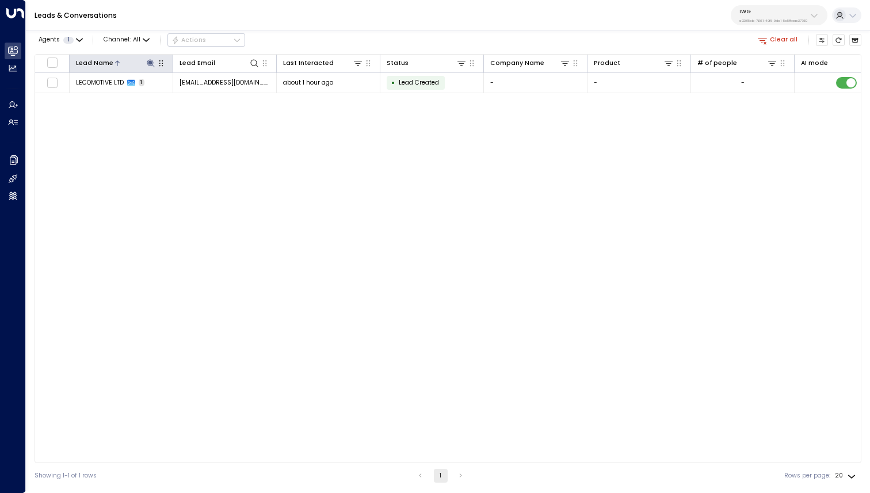
click at [151, 60] on icon at bounding box center [150, 62] width 7 height 7
type input "**********"
click at [347, 30] on div "Leads & Conversations IWG e92915cb-7661-49f5-9dc1-5c58aae37760" at bounding box center [448, 15] width 844 height 31
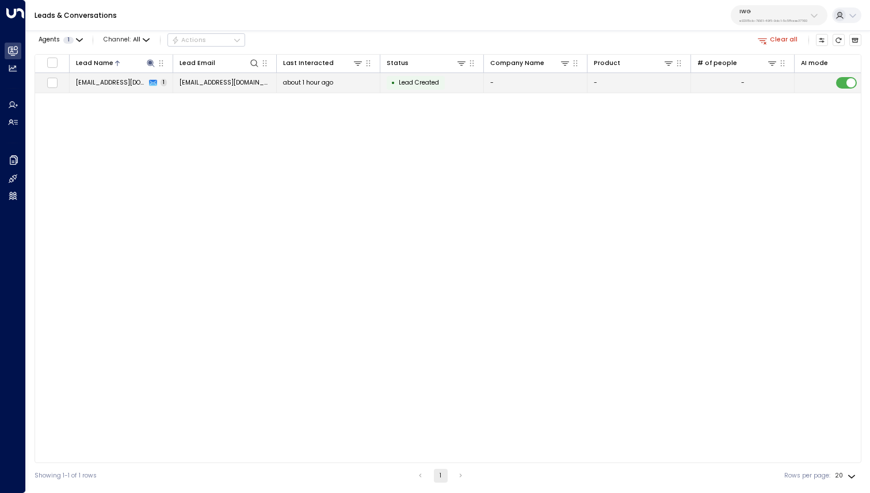
click at [113, 81] on span "[EMAIL_ADDRESS][DOMAIN_NAME]" at bounding box center [111, 82] width 70 height 9
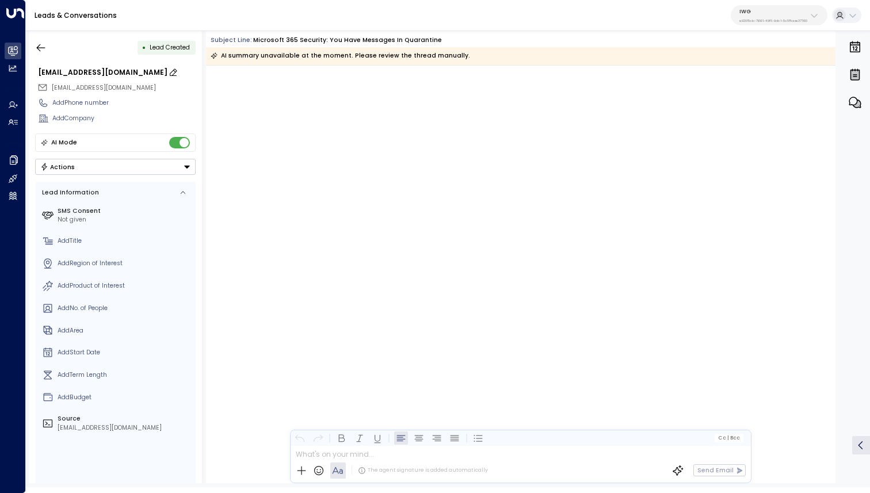
click at [95, 70] on div "[EMAIL_ADDRESS][DOMAIN_NAME]" at bounding box center [117, 72] width 158 height 10
click at [95, 70] on input "**********" at bounding box center [115, 72] width 155 height 10
click at [122, 77] on input "**********" at bounding box center [115, 72] width 155 height 10
click at [51, 52] on div "• Lead Created" at bounding box center [115, 47] width 160 height 21
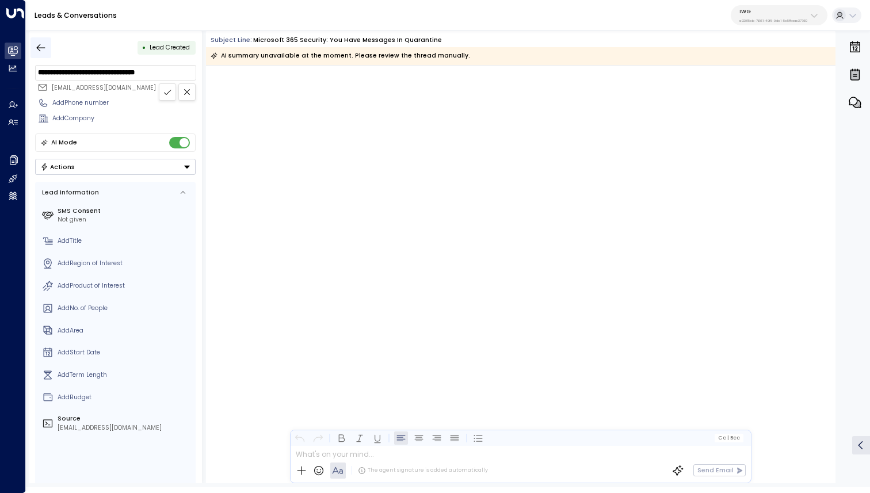
click at [44, 51] on icon "button" at bounding box center [41, 48] width 12 height 12
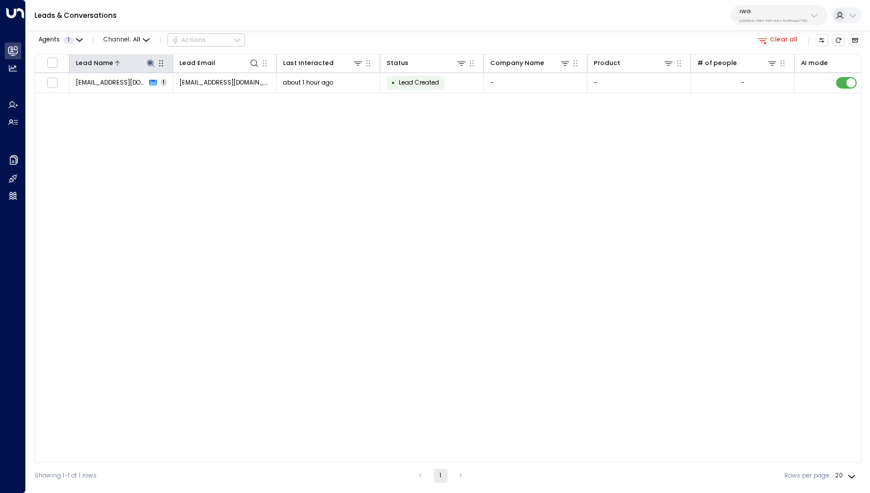
click at [148, 64] on icon at bounding box center [150, 62] width 7 height 7
type input "******"
click at [297, 24] on div "Leads & Conversations IWG e92915cb-7661-49f5-9dc1-5c58aae37760" at bounding box center [448, 15] width 844 height 31
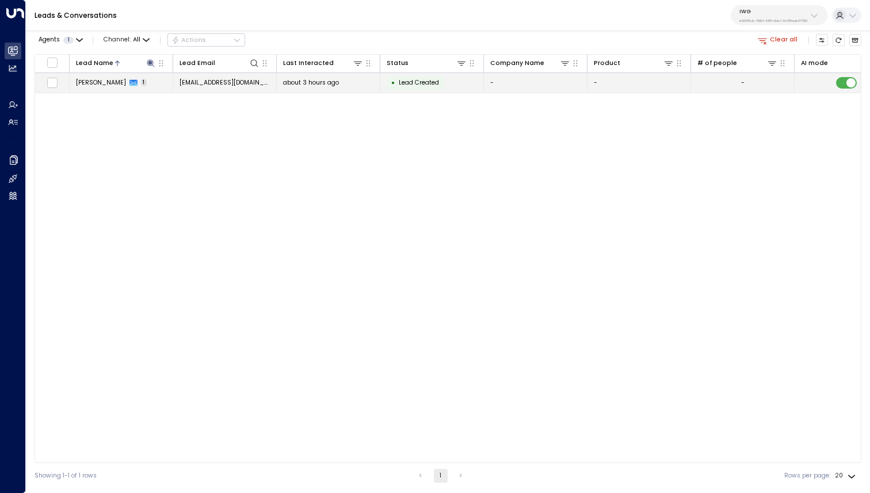
click at [88, 88] on td "[PERSON_NAME] 1" at bounding box center [122, 83] width 104 height 20
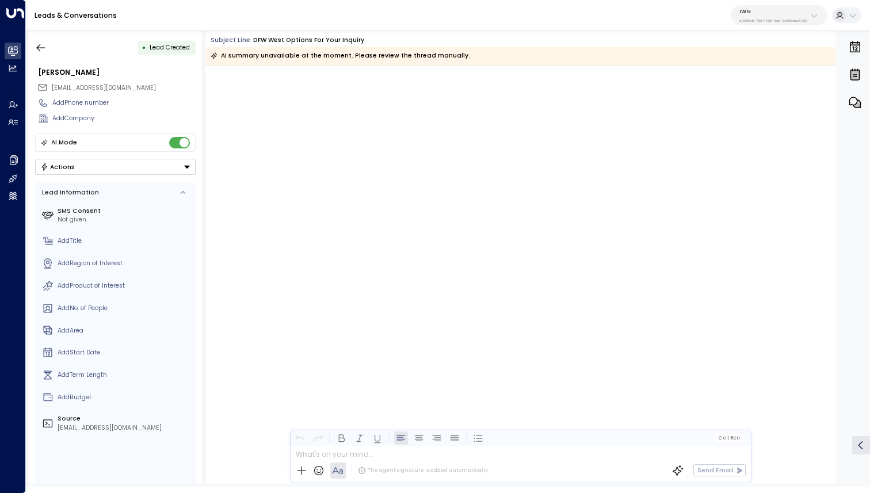
click at [71, 87] on span "[EMAIL_ADDRESS][DOMAIN_NAME]" at bounding box center [104, 87] width 104 height 9
copy div "[EMAIL_ADDRESS][DOMAIN_NAME]"
click at [58, 69] on div "[PERSON_NAME]" at bounding box center [117, 72] width 158 height 10
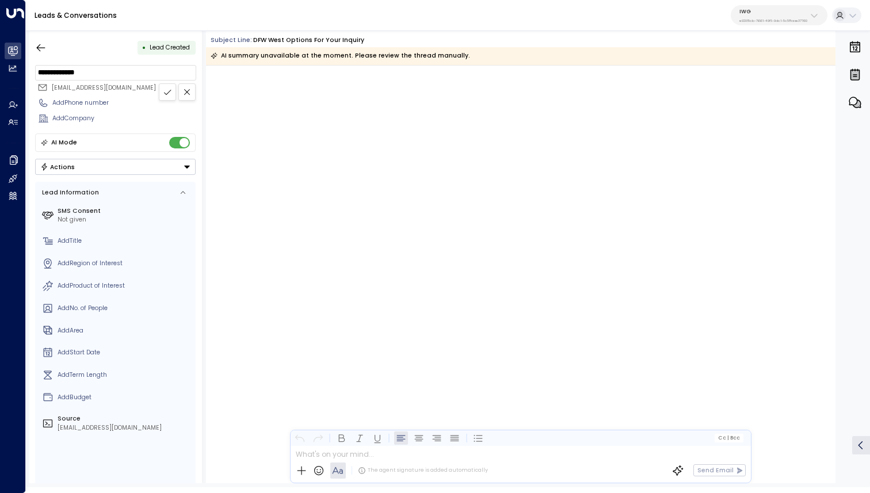
click at [58, 69] on input "**********" at bounding box center [115, 72] width 155 height 10
click at [43, 37] on div "**********" at bounding box center [115, 256] width 173 height 453
click at [769, 18] on p "e92915cb-7661-49f5-9dc1-5c58aae37760" at bounding box center [773, 20] width 68 height 5
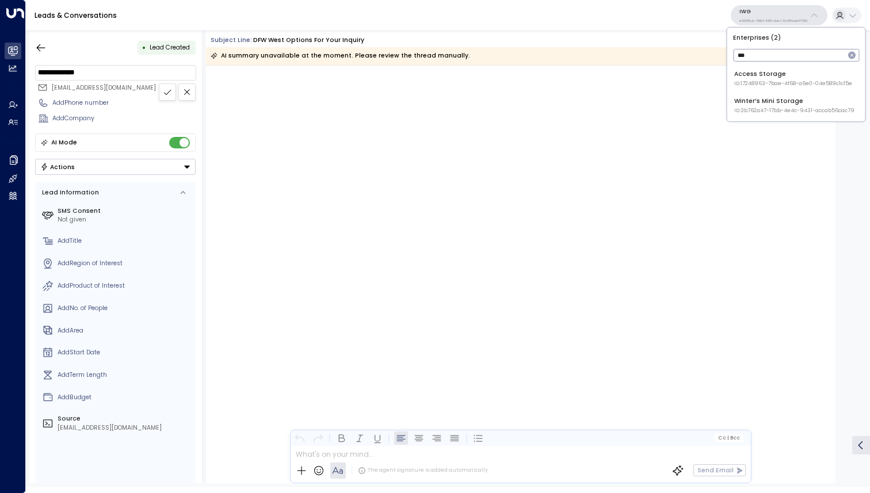
type input "***"
click at [760, 70] on div "Access Storage ID: 17248963-7bae-4f68-a6e0-04e589c1c15e" at bounding box center [793, 79] width 118 height 18
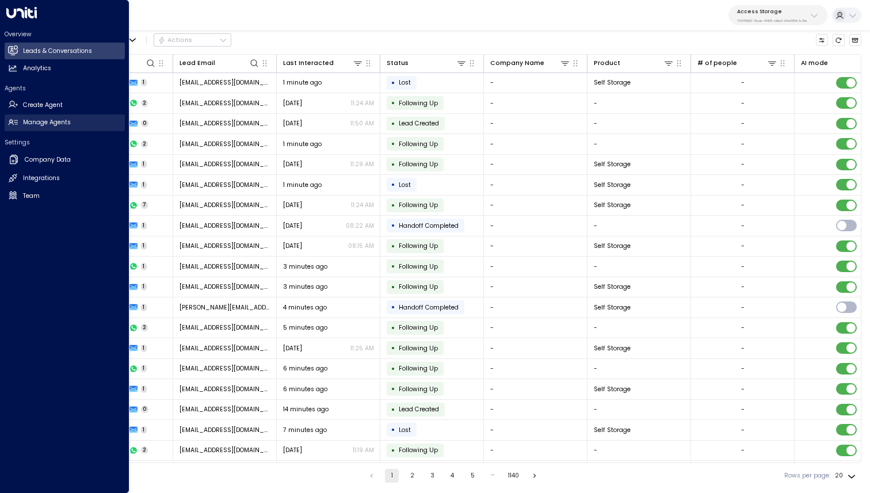
click at [53, 128] on link "Manage Agents Manage Agents" at bounding box center [65, 122] width 120 height 17
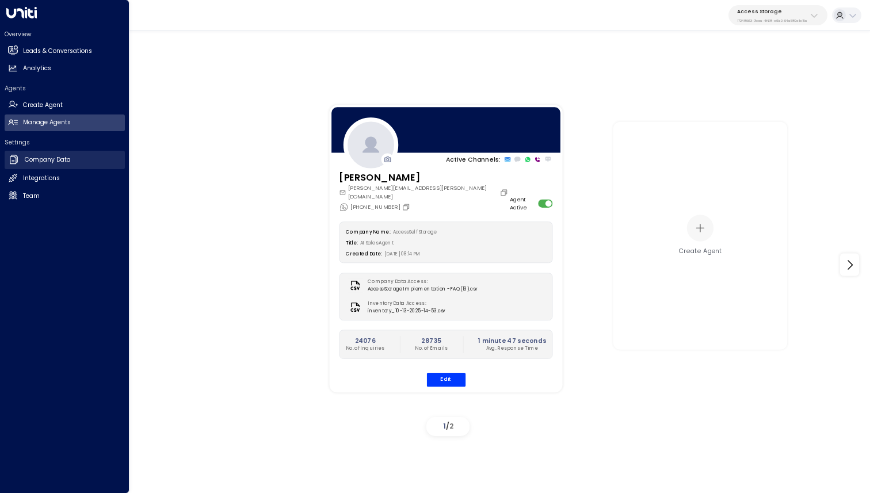
click at [61, 156] on h2 "Company Data" at bounding box center [48, 159] width 46 height 9
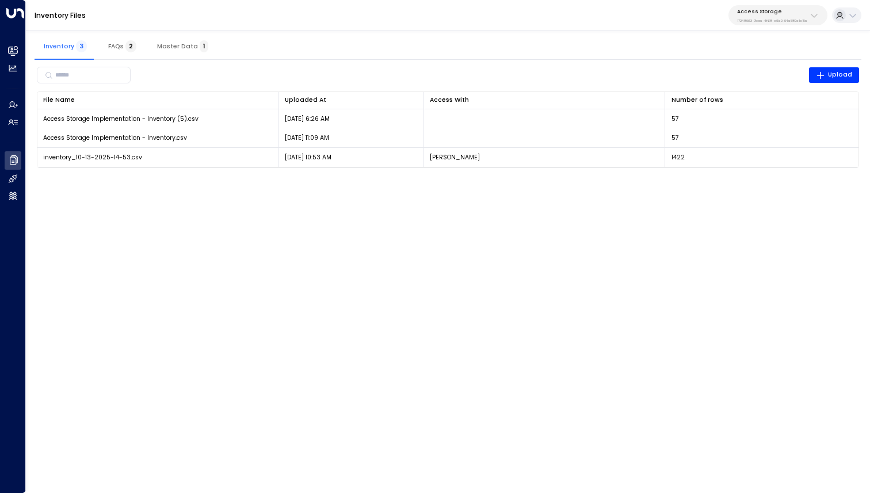
click at [396, 179] on html "Overview Leads & Conversations Leads & Conversations Analytics Analytics Agents…" at bounding box center [435, 89] width 870 height 179
click at [186, 45] on span "Master Data 1" at bounding box center [182, 46] width 51 height 7
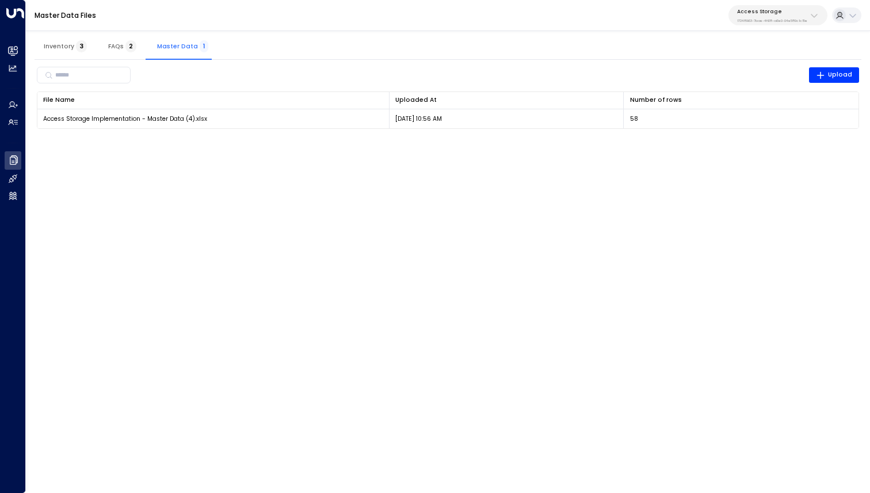
click at [79, 43] on span "3" at bounding box center [81, 46] width 11 height 12
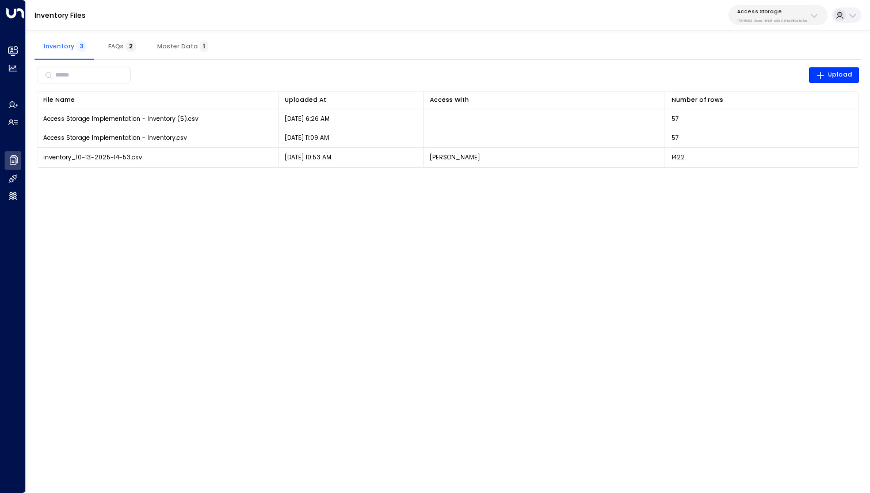
click at [185, 43] on span "Master Data 1" at bounding box center [182, 46] width 51 height 7
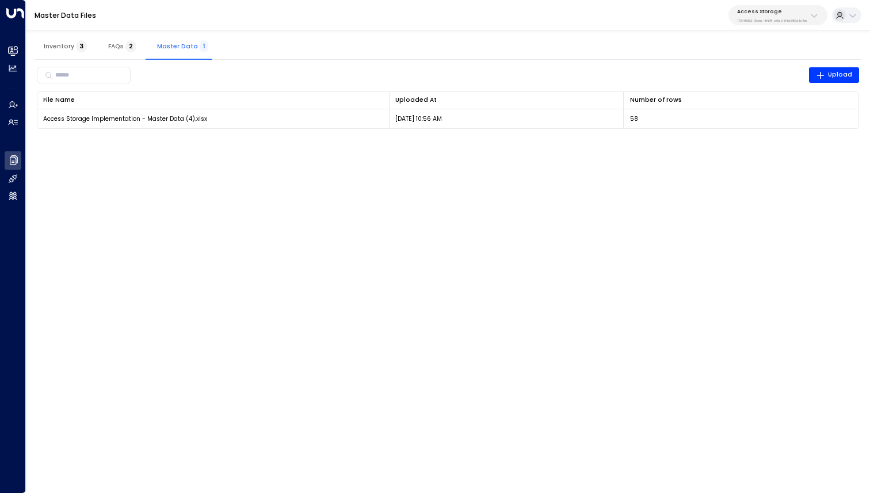
click at [82, 48] on span "3" at bounding box center [81, 46] width 11 height 12
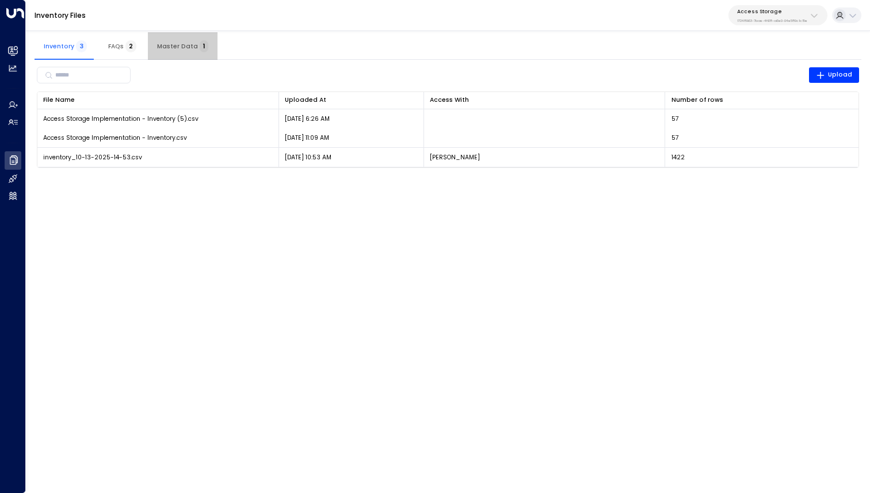
click at [183, 49] on span "Master Data 1" at bounding box center [182, 46] width 51 height 7
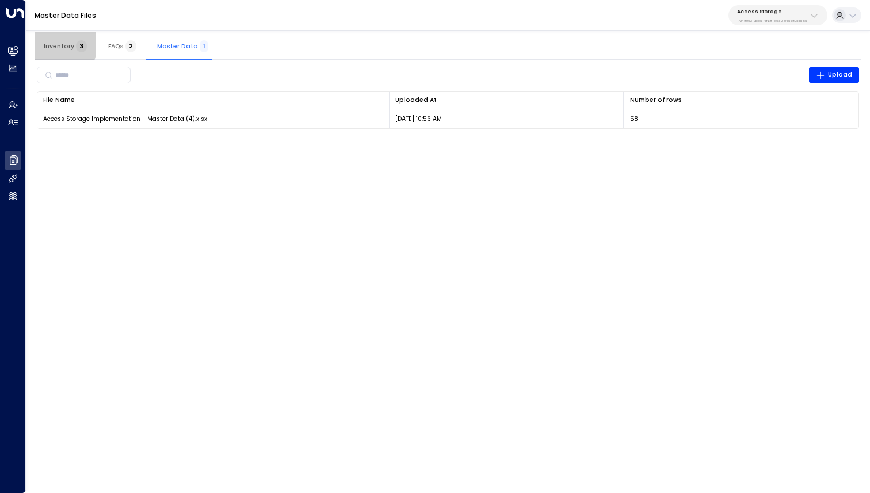
click at [51, 45] on span "Inventory 3" at bounding box center [65, 46] width 43 height 7
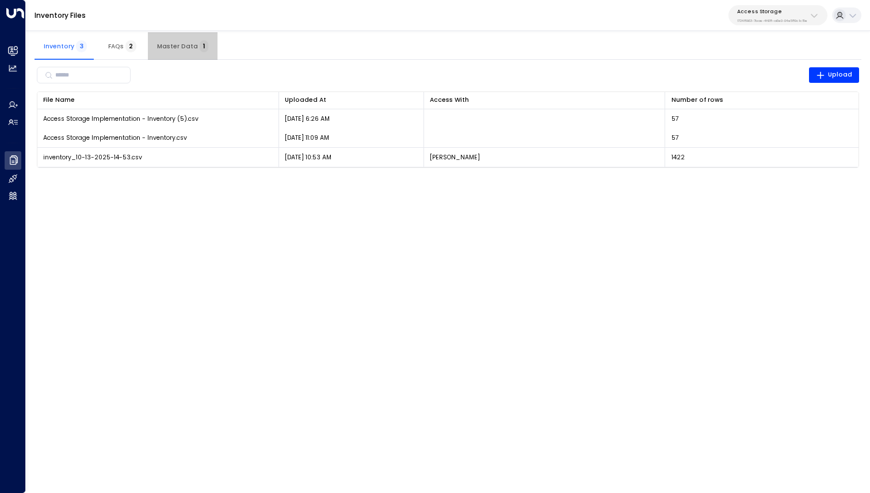
click at [196, 39] on button "Master Data 1" at bounding box center [183, 46] width 70 height 28
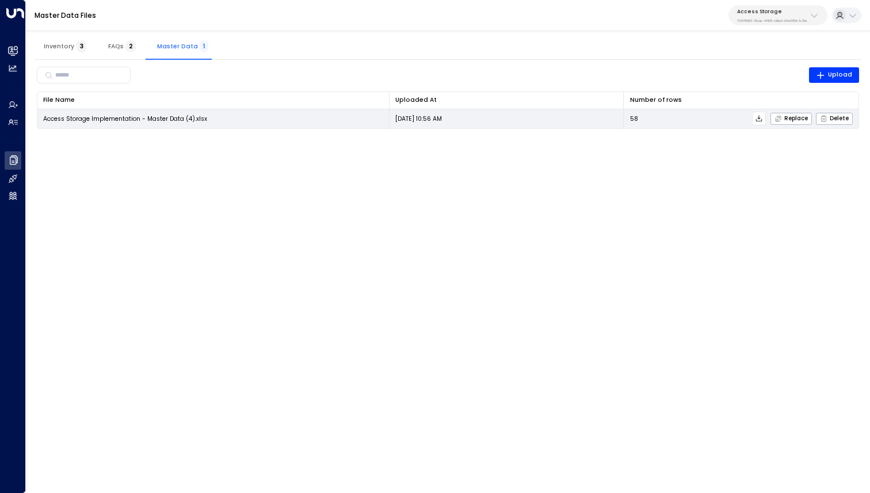
click at [760, 120] on icon at bounding box center [759, 118] width 8 height 8
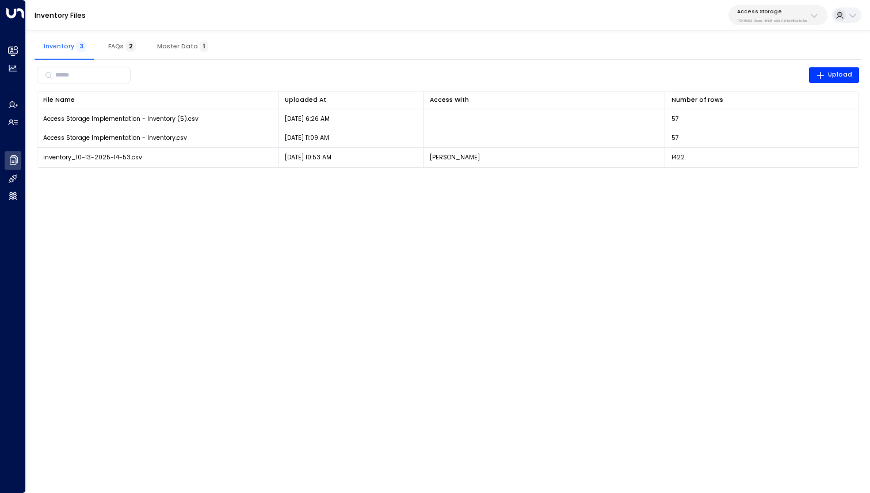
click at [191, 49] on span "Master Data 1" at bounding box center [182, 46] width 51 height 7
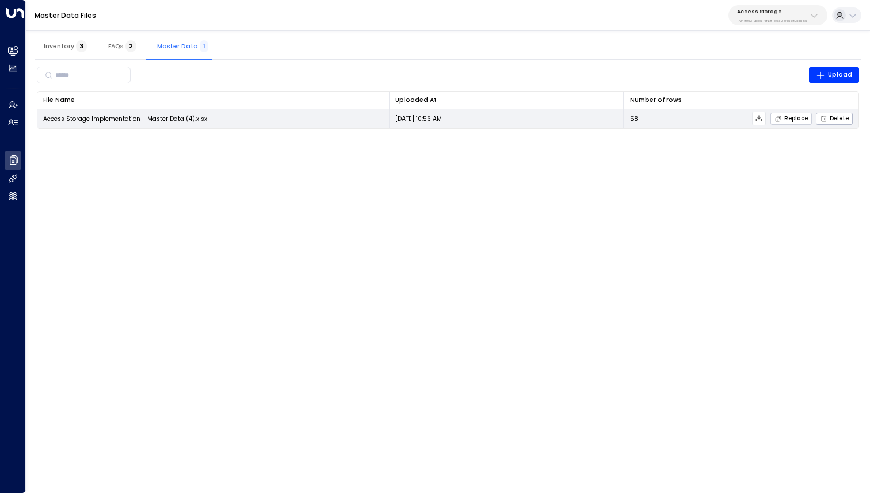
click at [801, 117] on span "Replace" at bounding box center [790, 118] width 33 height 7
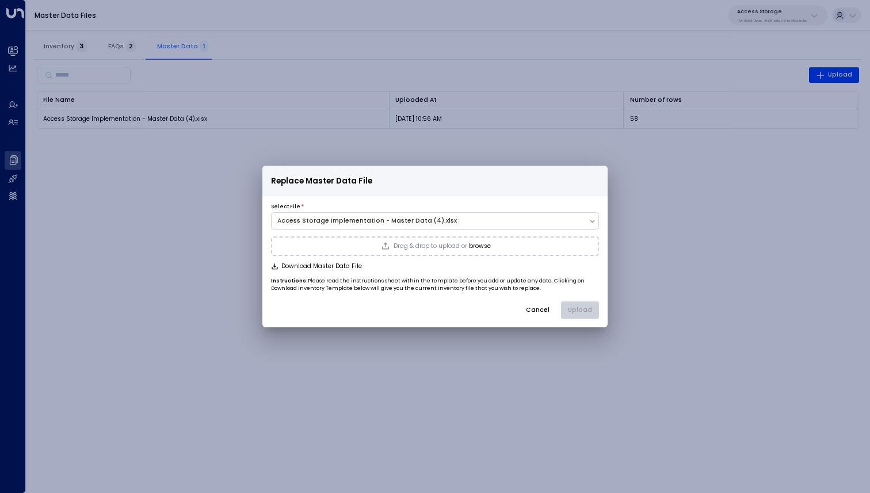
click at [474, 243] on button "browse" at bounding box center [480, 246] width 22 height 7
click at [584, 313] on button "Upload" at bounding box center [580, 309] width 38 height 17
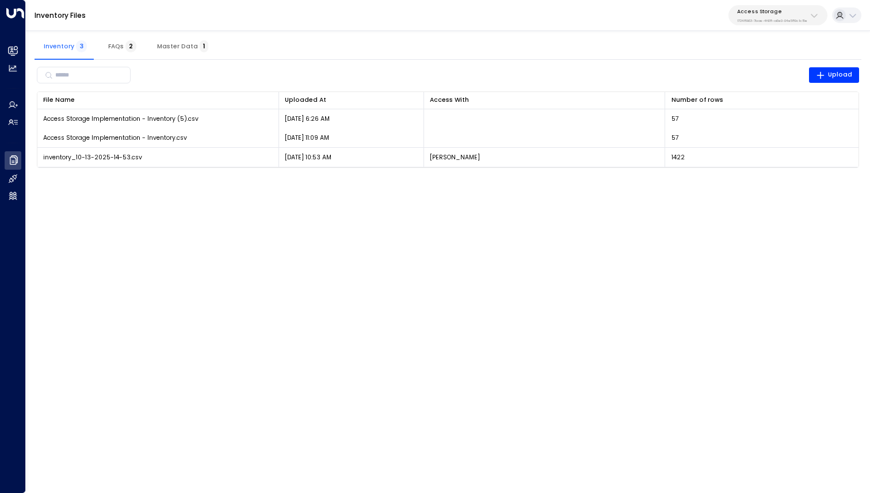
click at [189, 45] on span "Master Data 1" at bounding box center [182, 46] width 51 height 7
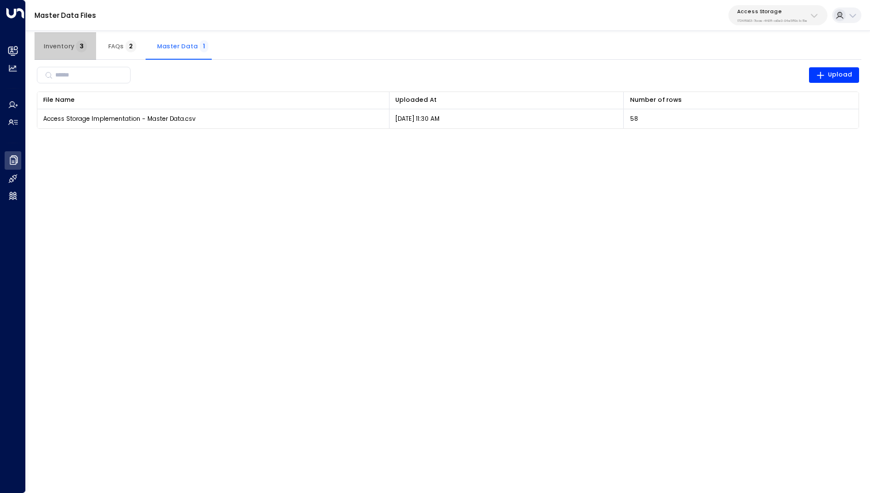
click at [71, 44] on span "Inventory 3" at bounding box center [65, 46] width 43 height 7
